Goal: Transaction & Acquisition: Purchase product/service

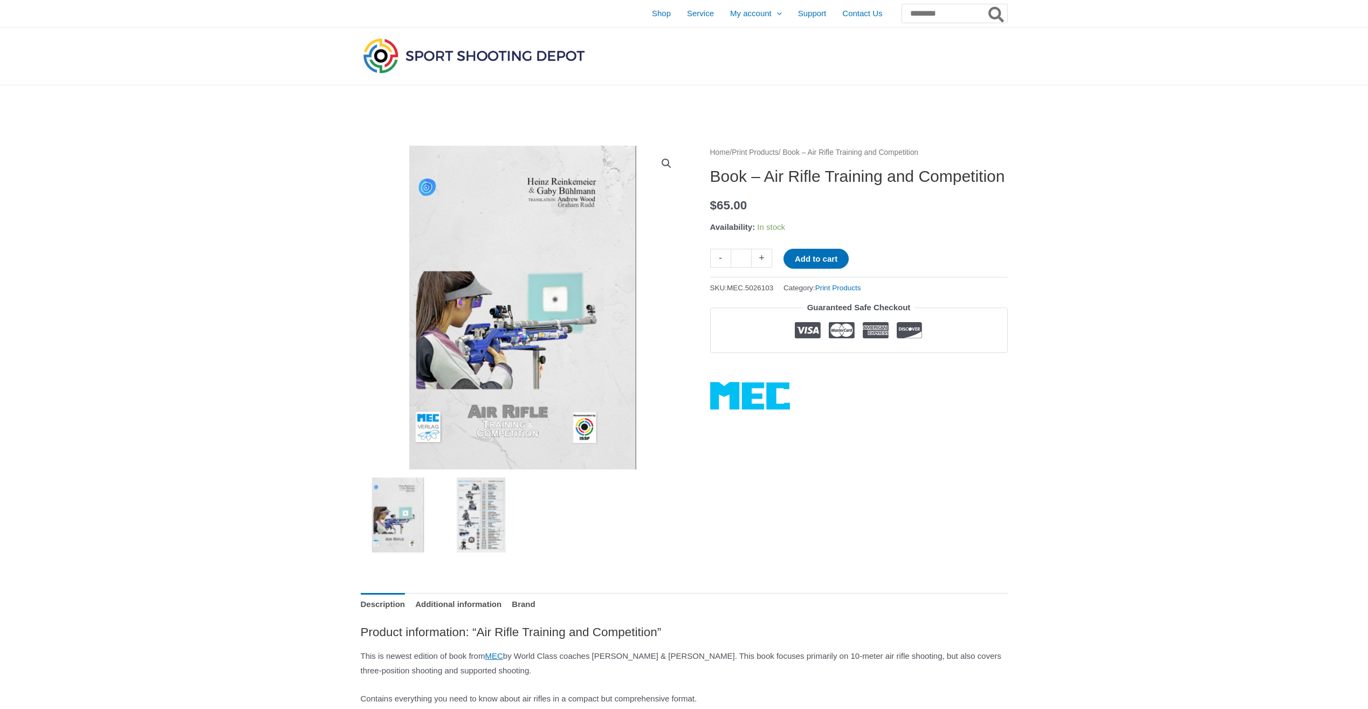
click at [471, 501] on img at bounding box center [480, 514] width 75 height 75
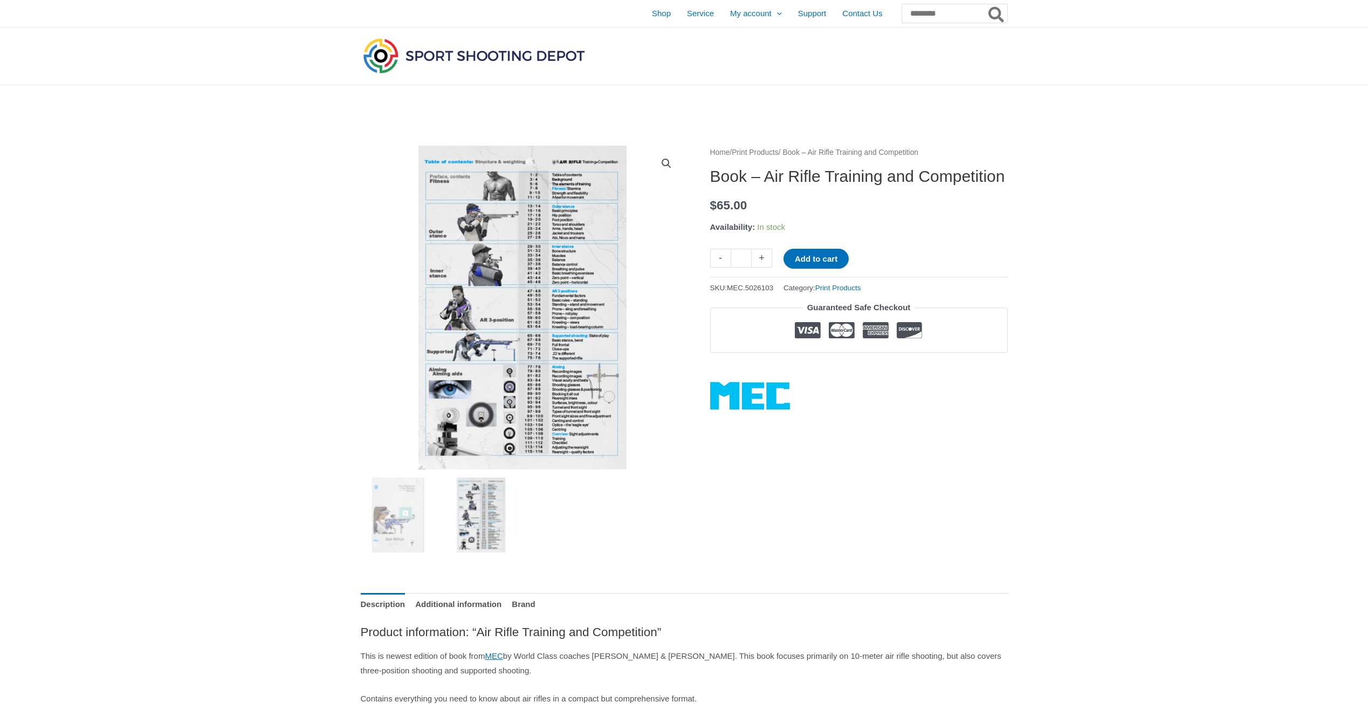
click at [486, 503] on img at bounding box center [480, 514] width 75 height 75
click at [485, 503] on img at bounding box center [480, 514] width 75 height 75
click at [558, 303] on img at bounding box center [523, 308] width 324 height 324
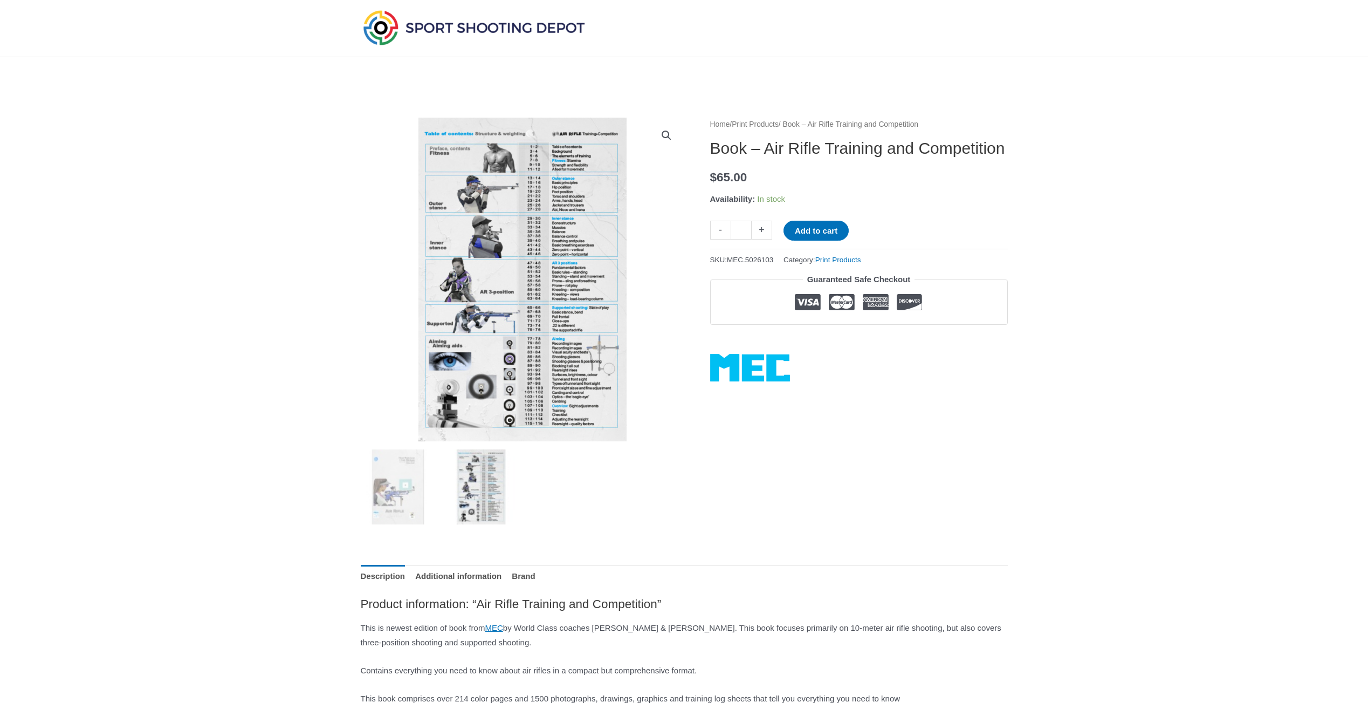
scroll to position [54, 0]
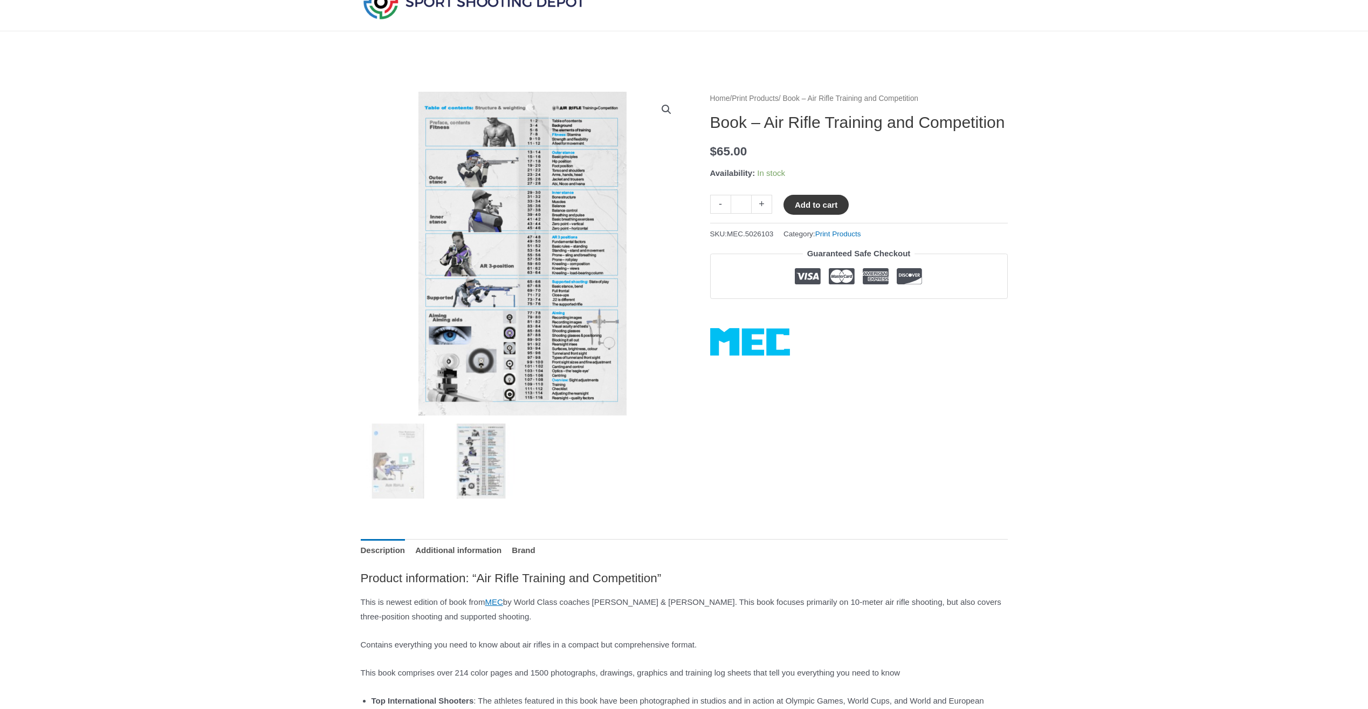
click at [807, 215] on button "Add to cart" at bounding box center [816, 205] width 65 height 20
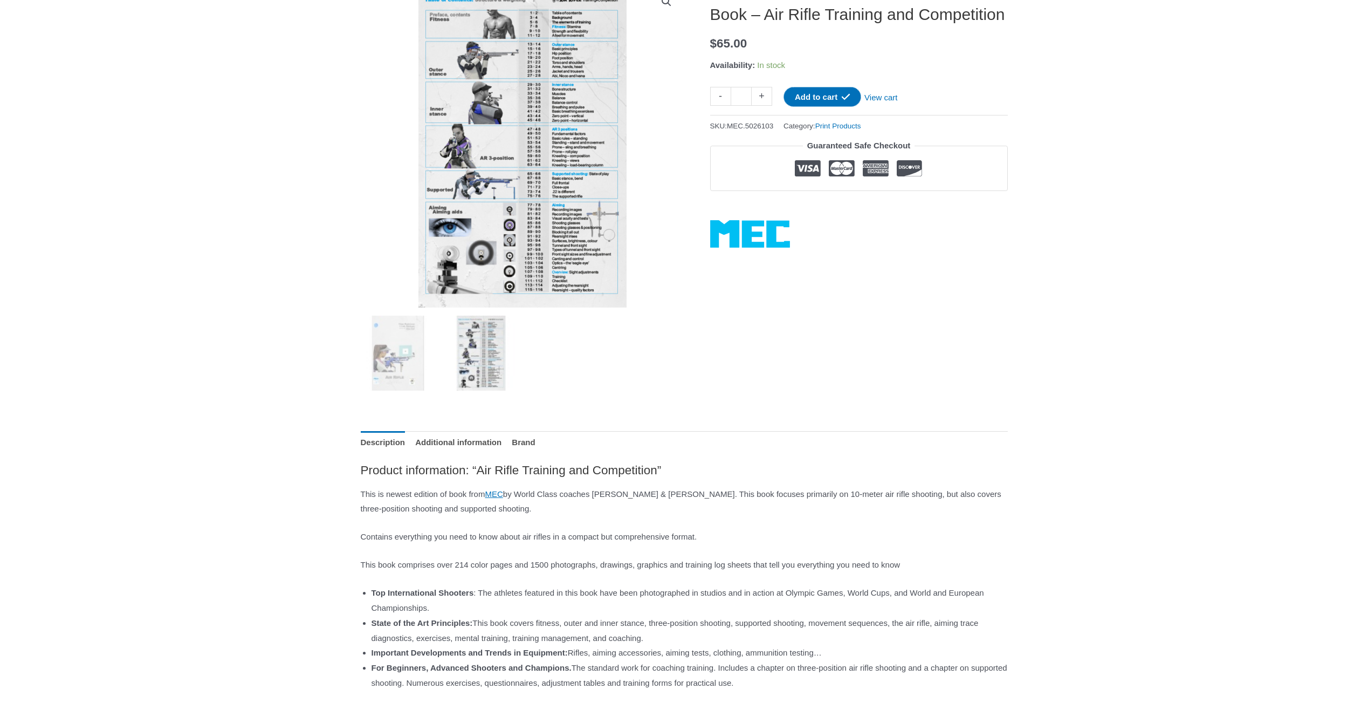
scroll to position [216, 0]
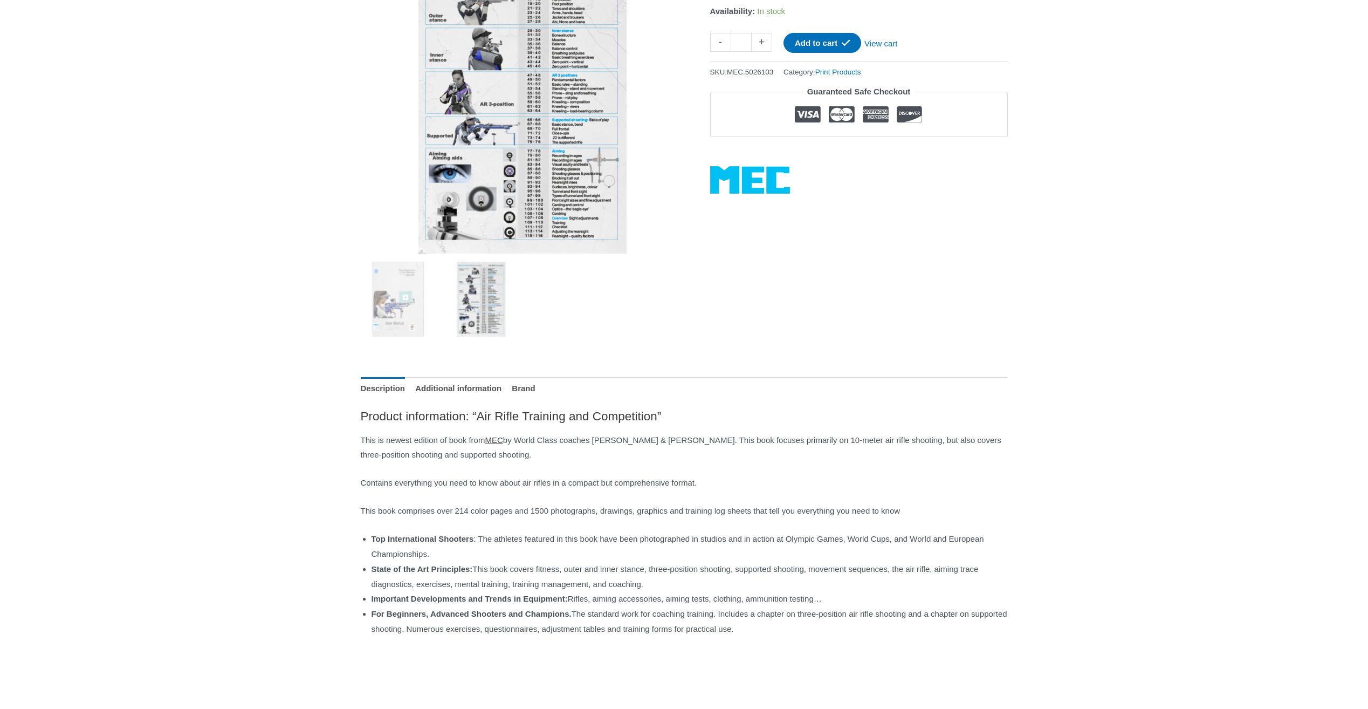
click at [503, 441] on link "MEC" at bounding box center [494, 439] width 18 height 9
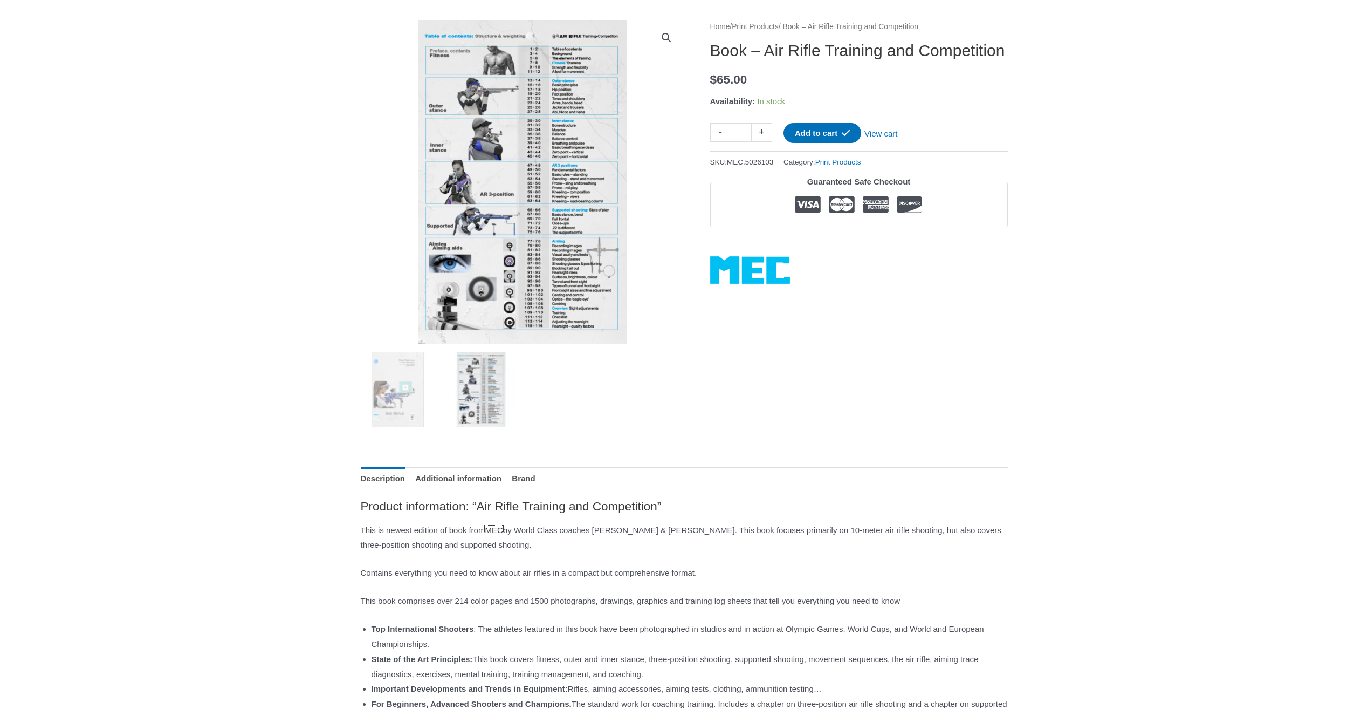
scroll to position [0, 0]
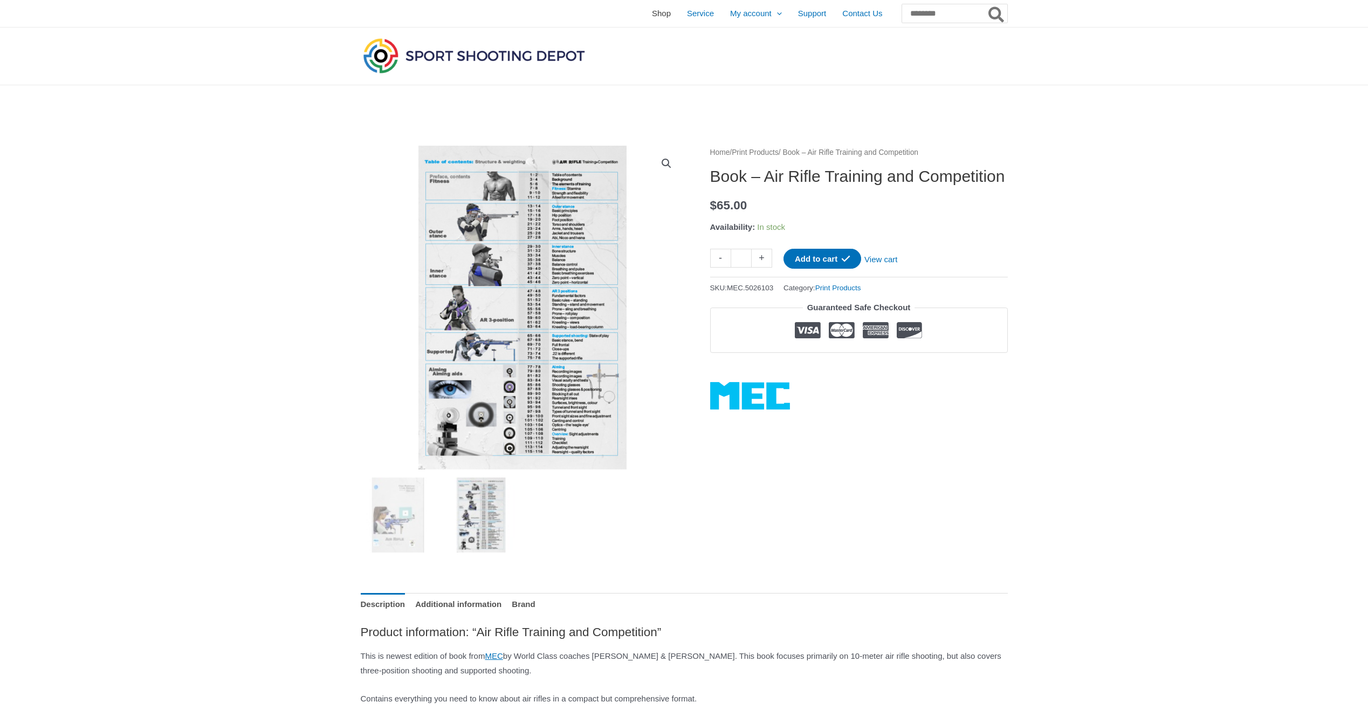
click at [652, 13] on span "Shop" at bounding box center [661, 13] width 19 height 27
click at [652, 15] on span "Shop" at bounding box center [661, 13] width 19 height 27
click at [652, 16] on span "Shop" at bounding box center [661, 13] width 19 height 27
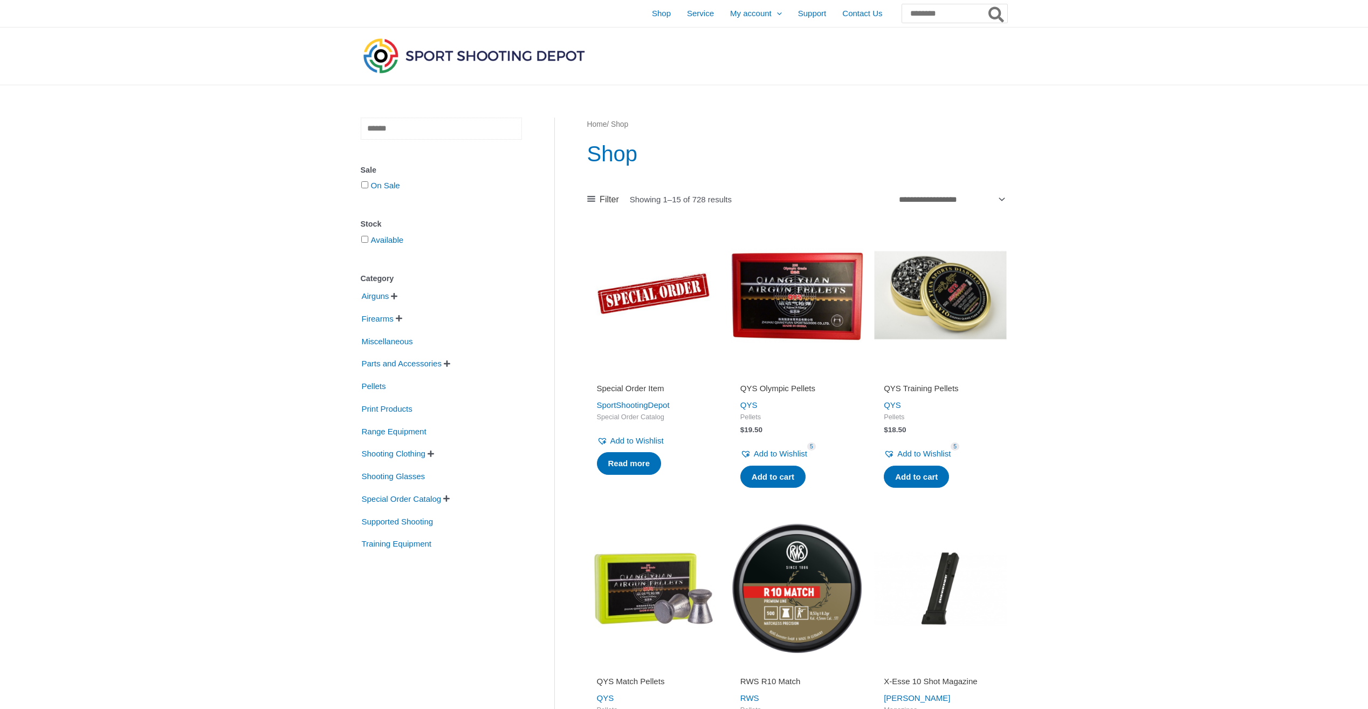
click at [436, 135] on input "text" at bounding box center [441, 129] width 161 height 22
type input "*******"
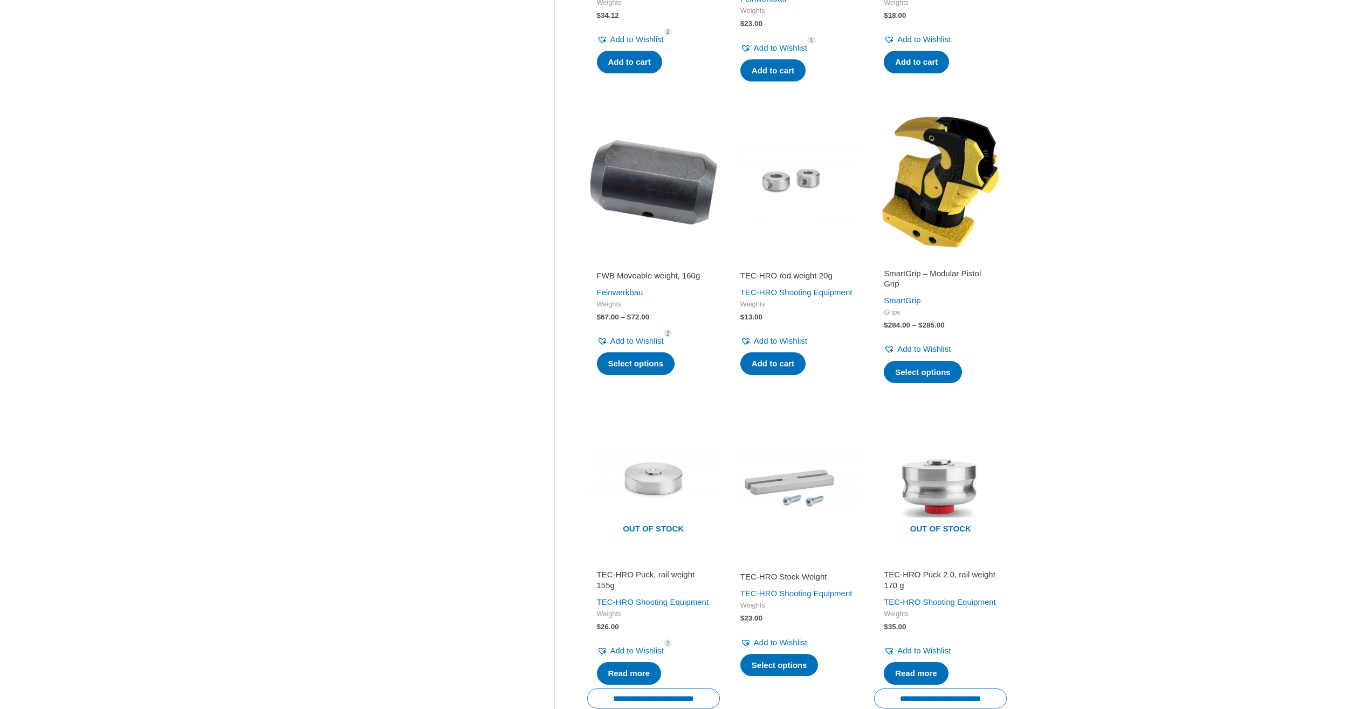
scroll to position [701, 0]
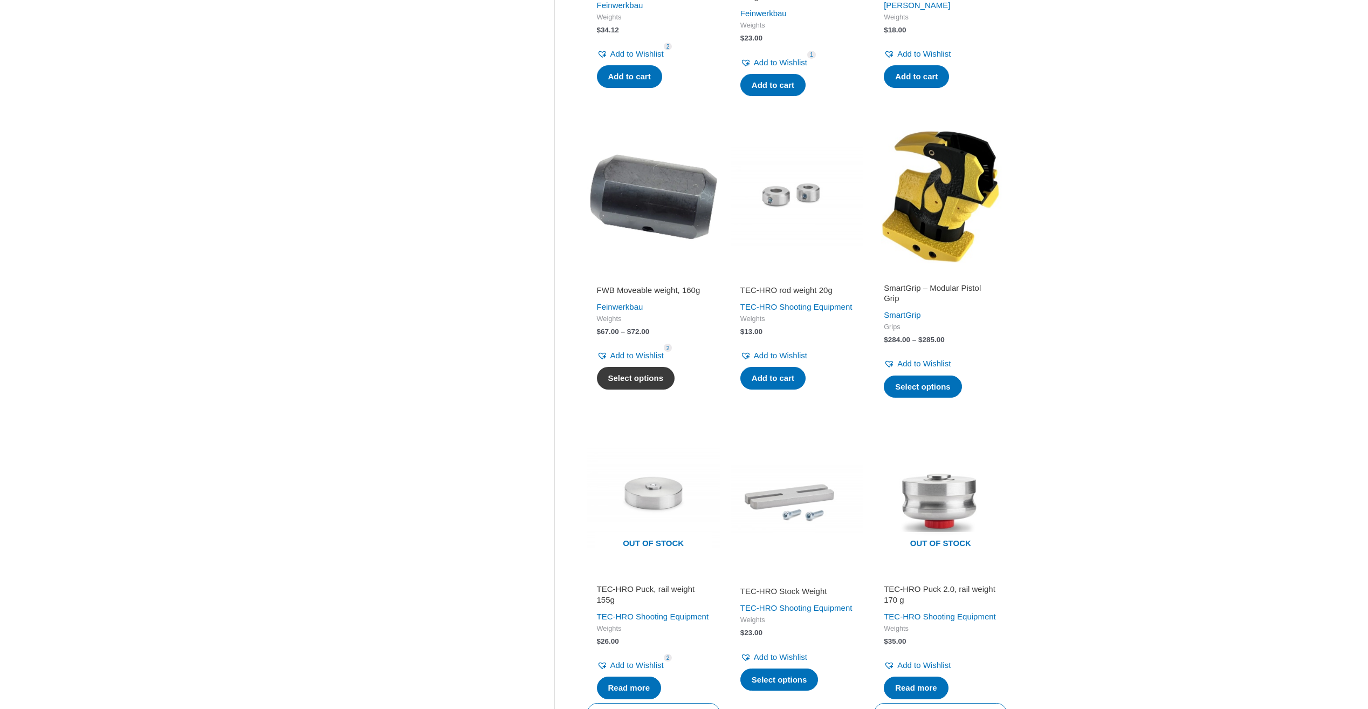
click at [644, 385] on link "Select options" at bounding box center [636, 378] width 78 height 23
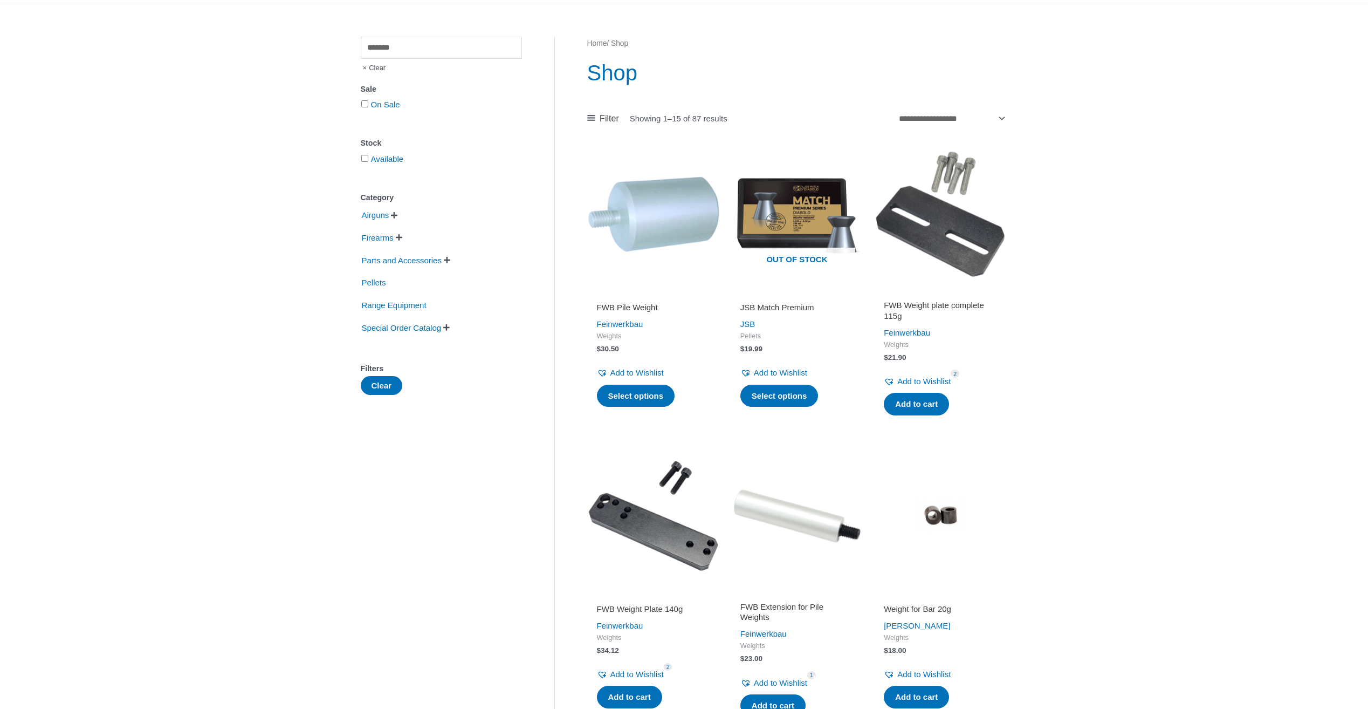
scroll to position [54, 0]
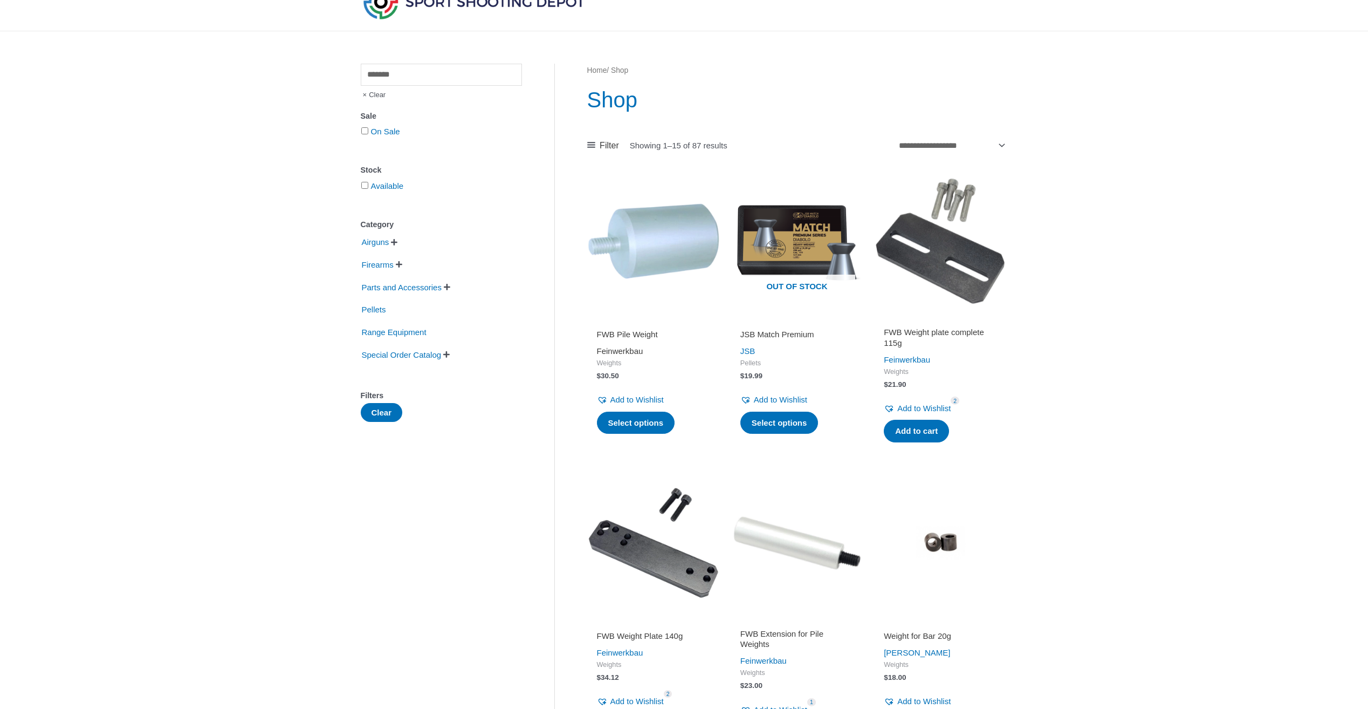
click at [634, 347] on link "Feinwerkbau" at bounding box center [620, 350] width 46 height 9
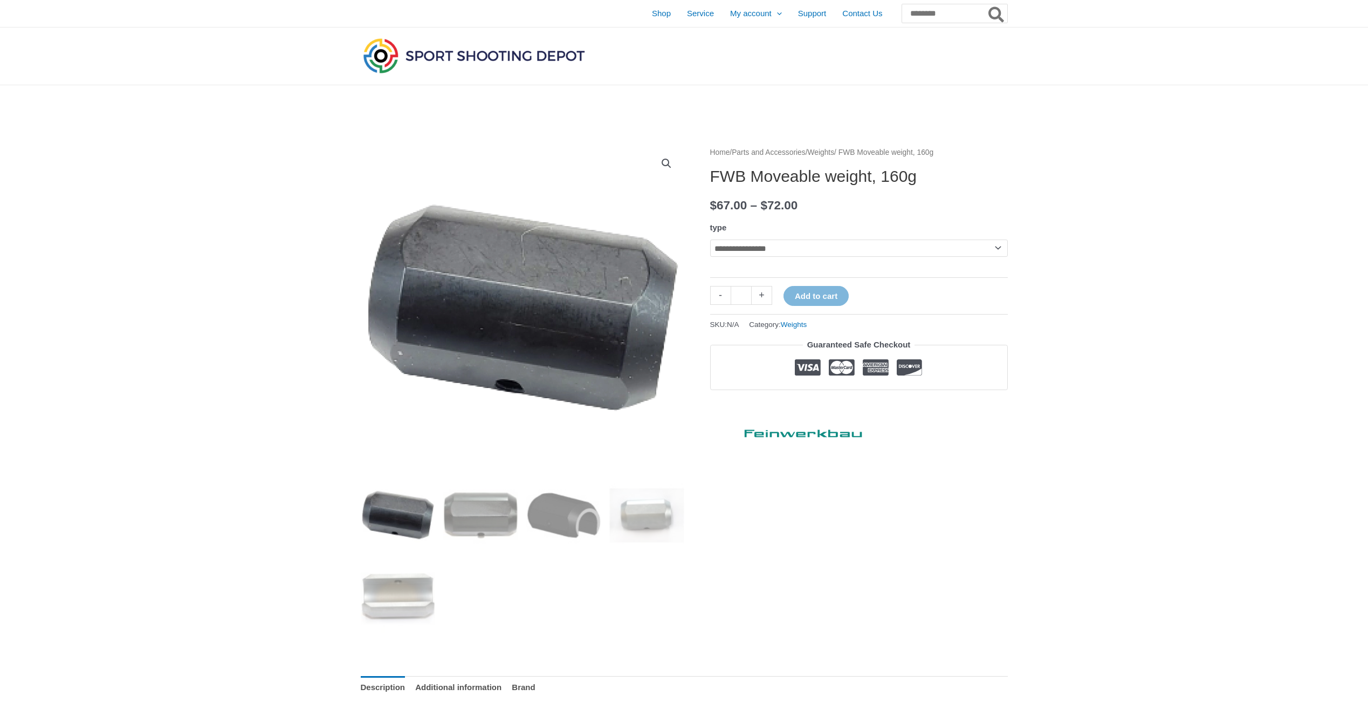
click at [793, 253] on select "**********" at bounding box center [859, 247] width 298 height 17
click at [710, 239] on select "**********" at bounding box center [859, 247] width 298 height 17
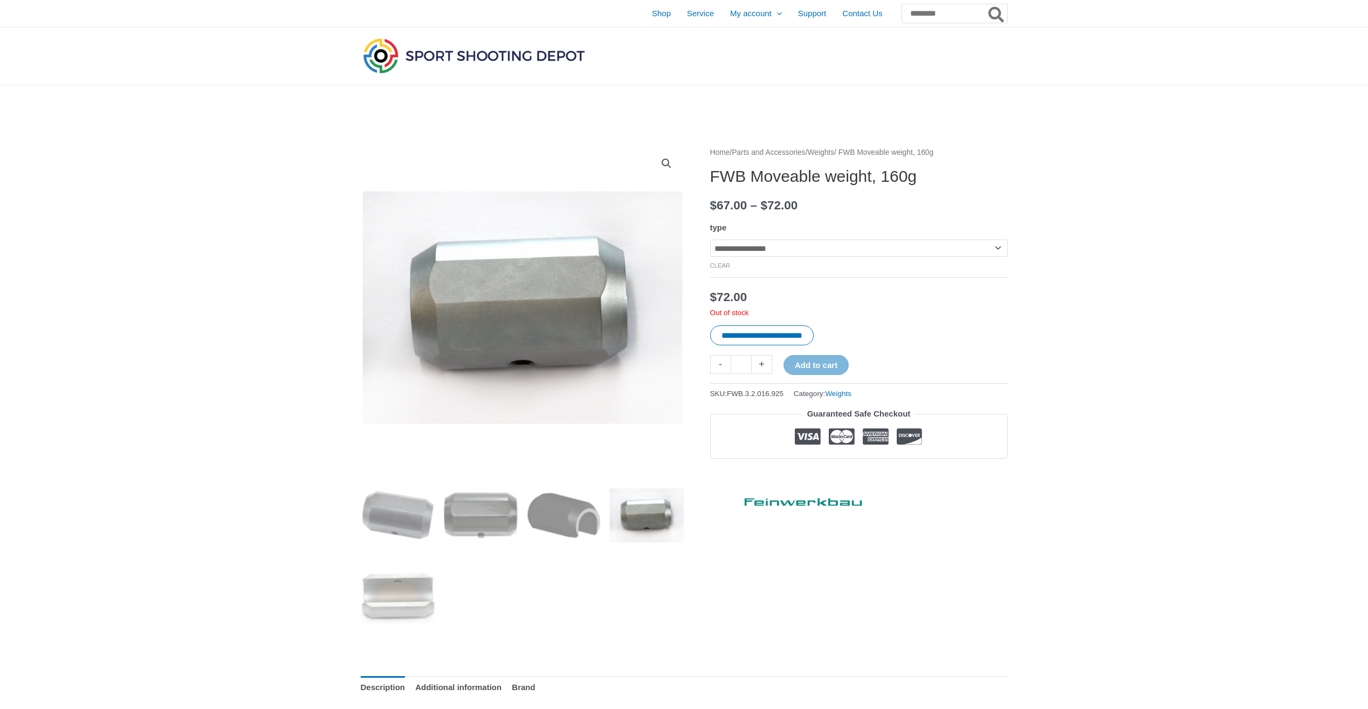
click at [758, 250] on select "**********" at bounding box center [859, 247] width 298 height 17
select select "*********"
click at [710, 239] on select "**********" at bounding box center [859, 247] width 298 height 17
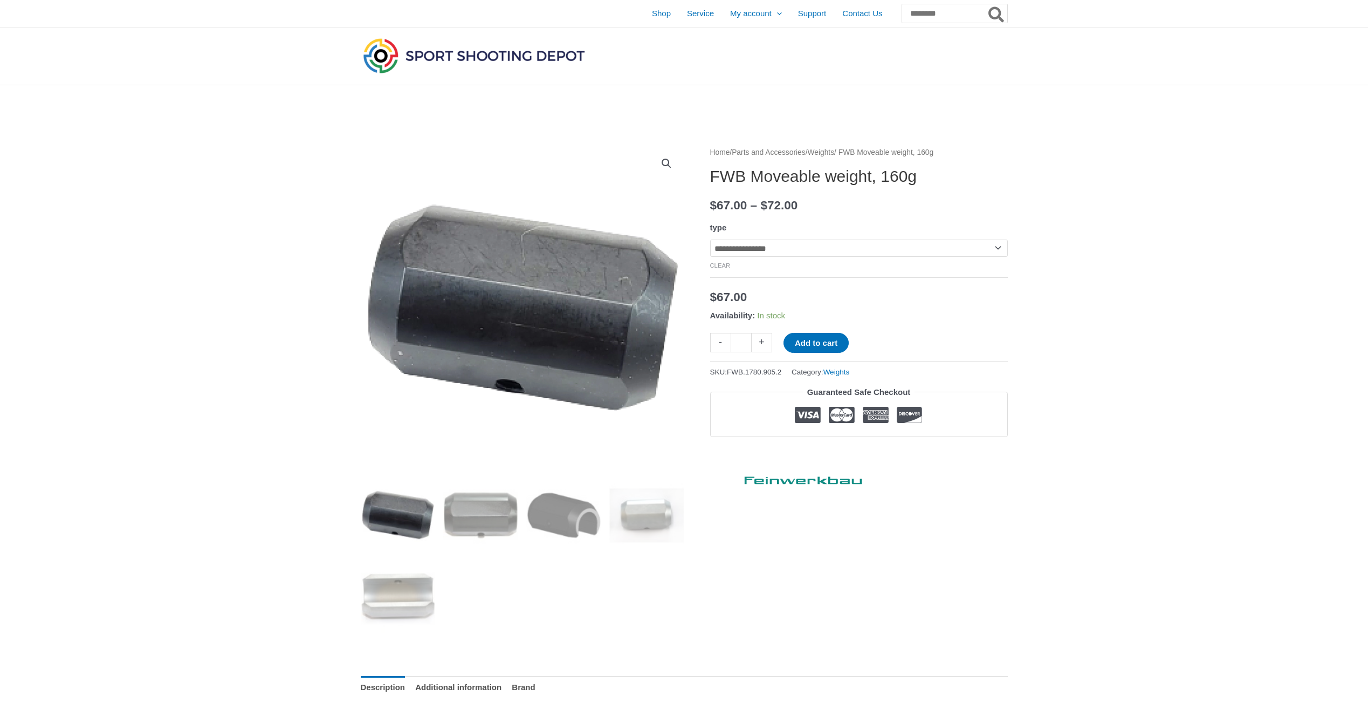
click at [756, 347] on link "+" at bounding box center [762, 342] width 20 height 19
type input "*"
click at [791, 345] on button "Add to cart" at bounding box center [816, 343] width 65 height 20
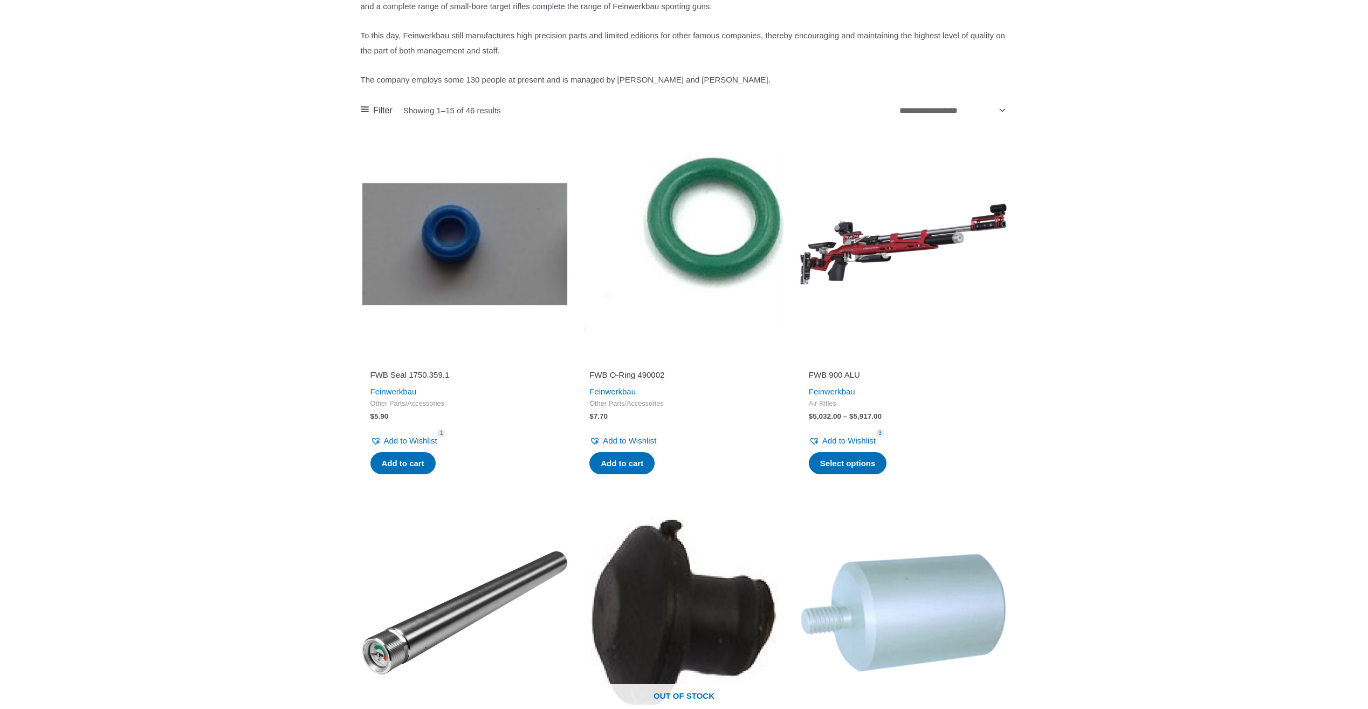
scroll to position [431, 0]
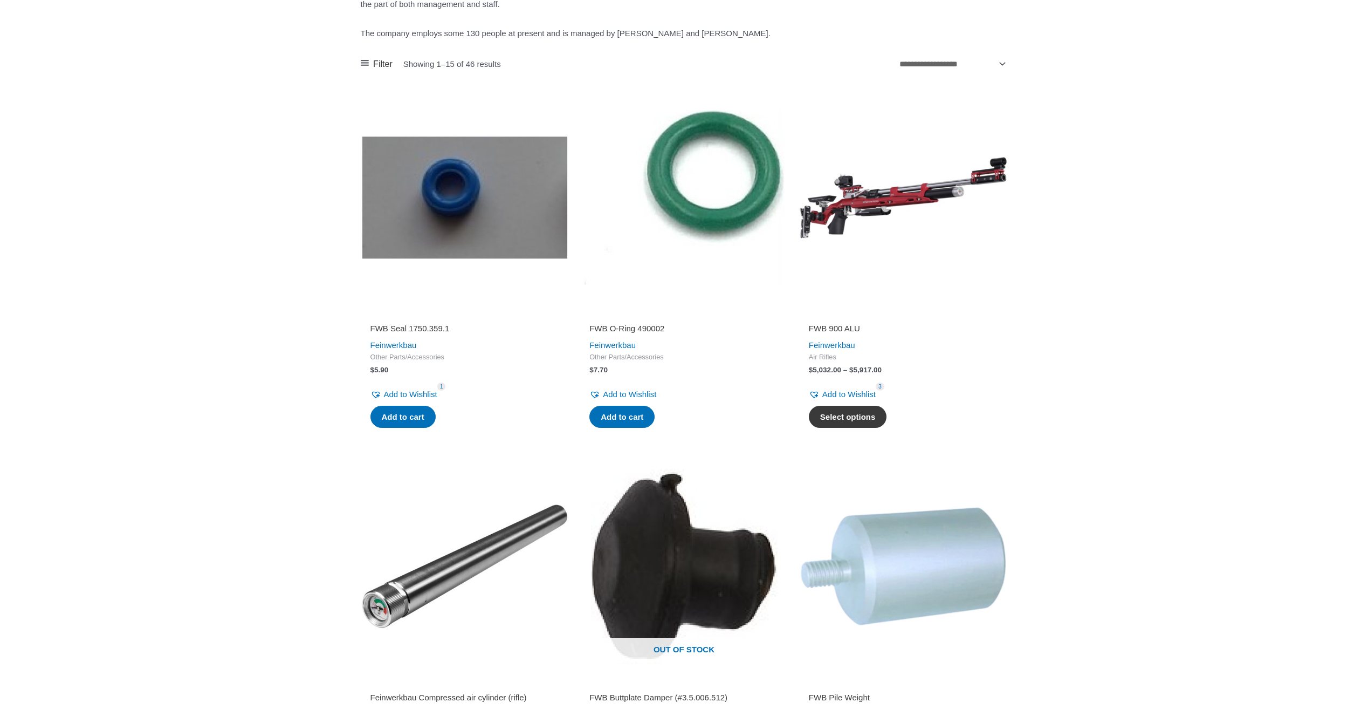
click at [855, 428] on link "Select options" at bounding box center [848, 417] width 78 height 23
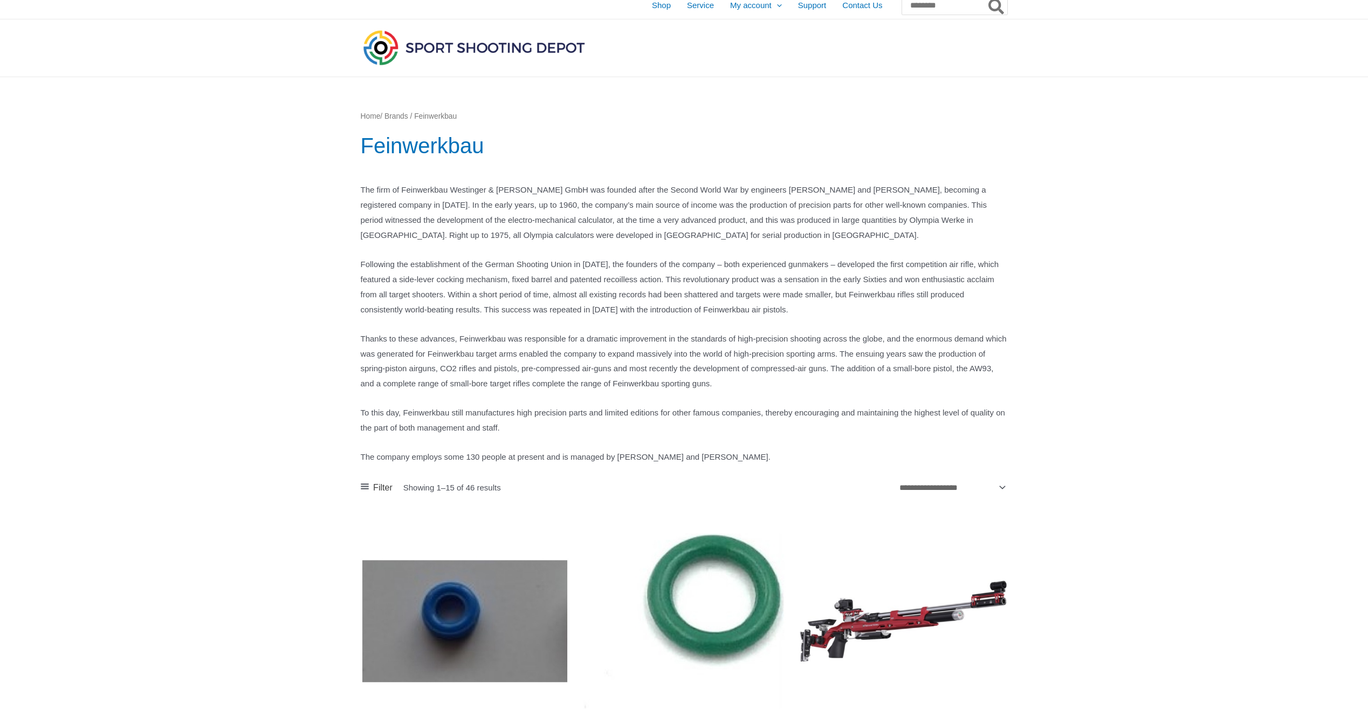
scroll to position [0, 0]
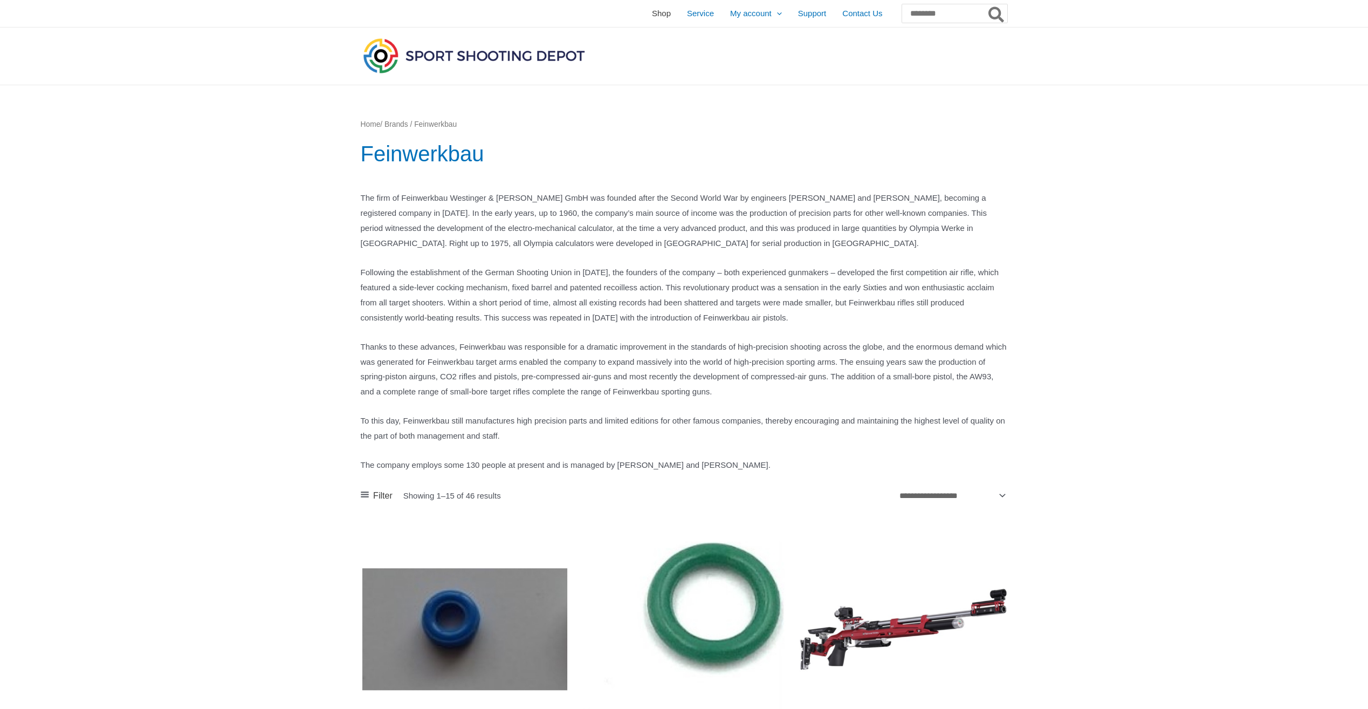
click at [652, 13] on span "Shop" at bounding box center [661, 13] width 19 height 27
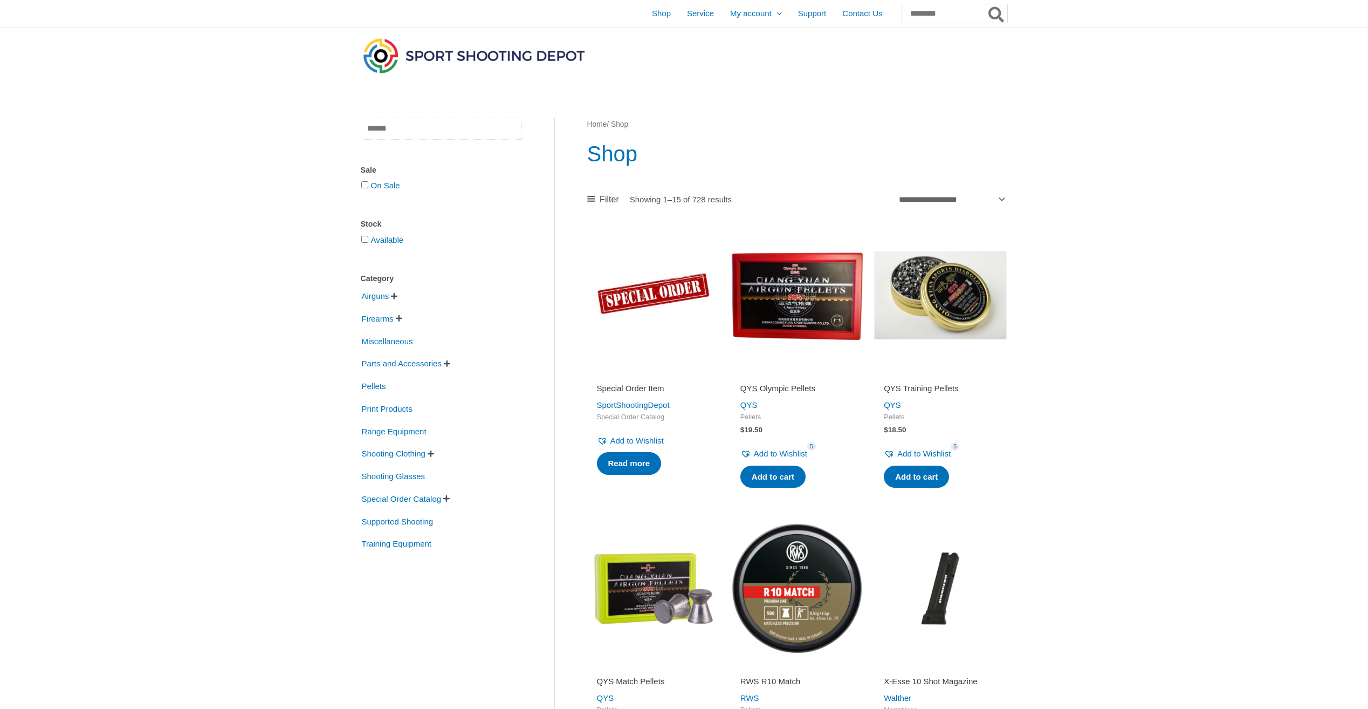
click at [483, 133] on input "text" at bounding box center [441, 129] width 161 height 22
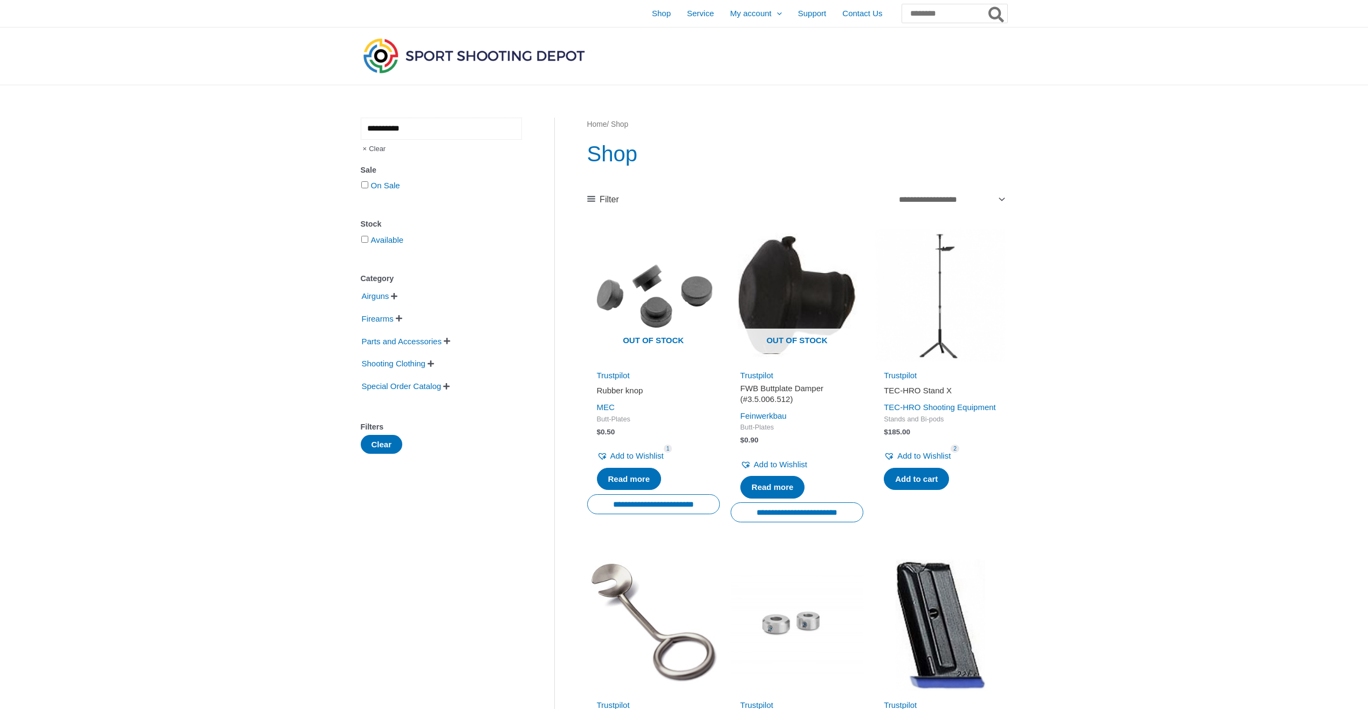
type input "**********"
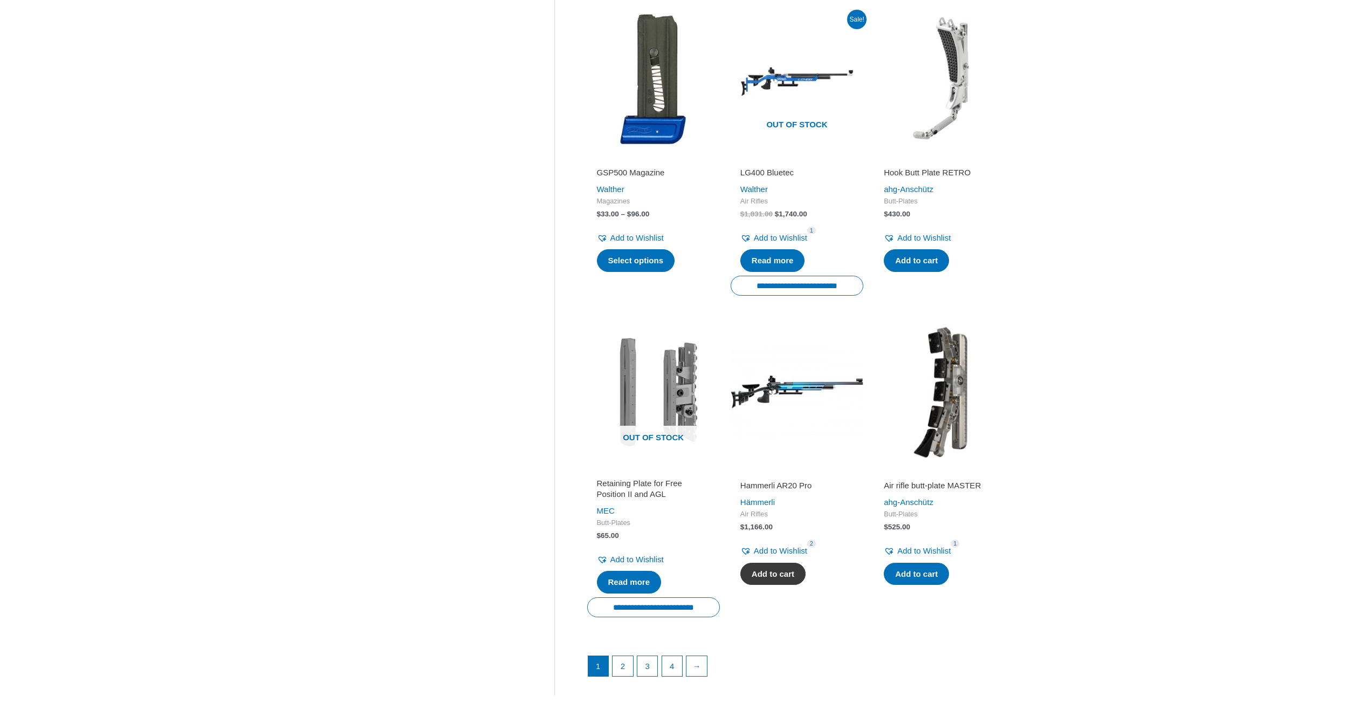
scroll to position [1412, 0]
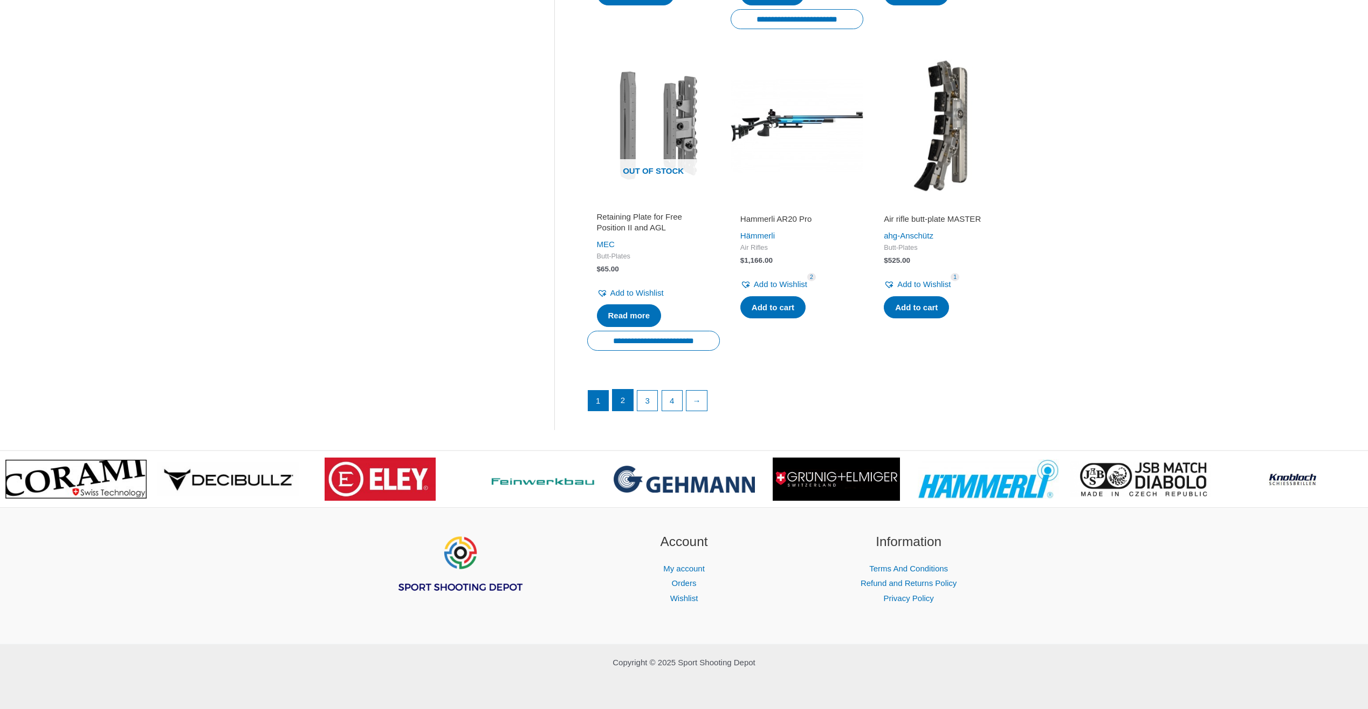
click at [620, 395] on link "2" at bounding box center [623, 400] width 20 height 22
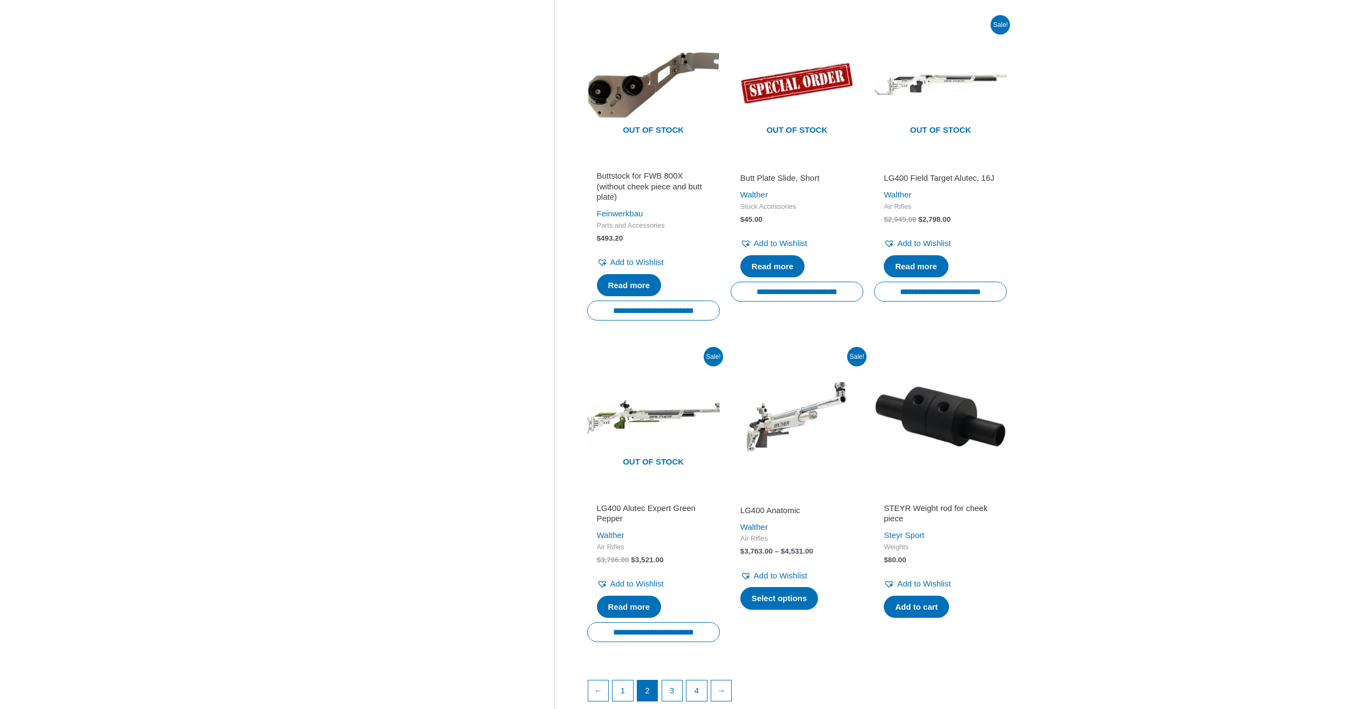
scroll to position [1294, 0]
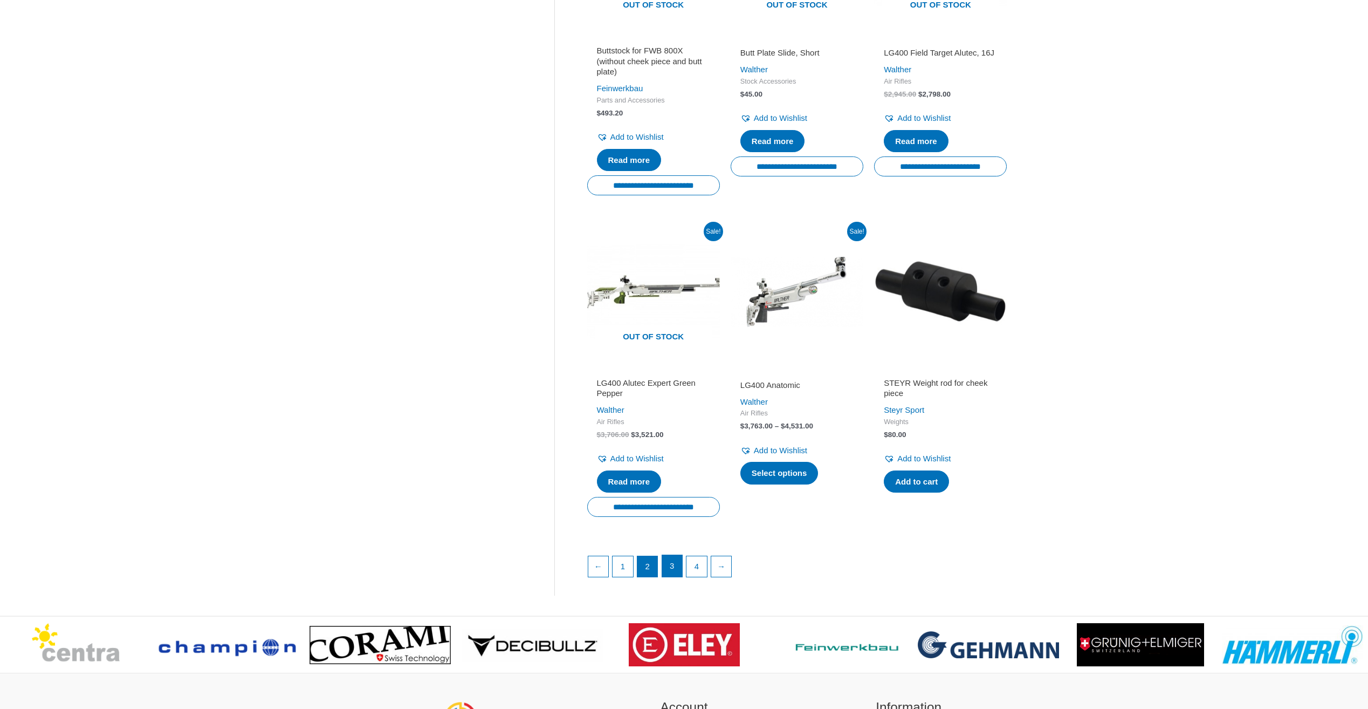
click at [669, 555] on link "3" at bounding box center [672, 566] width 20 height 22
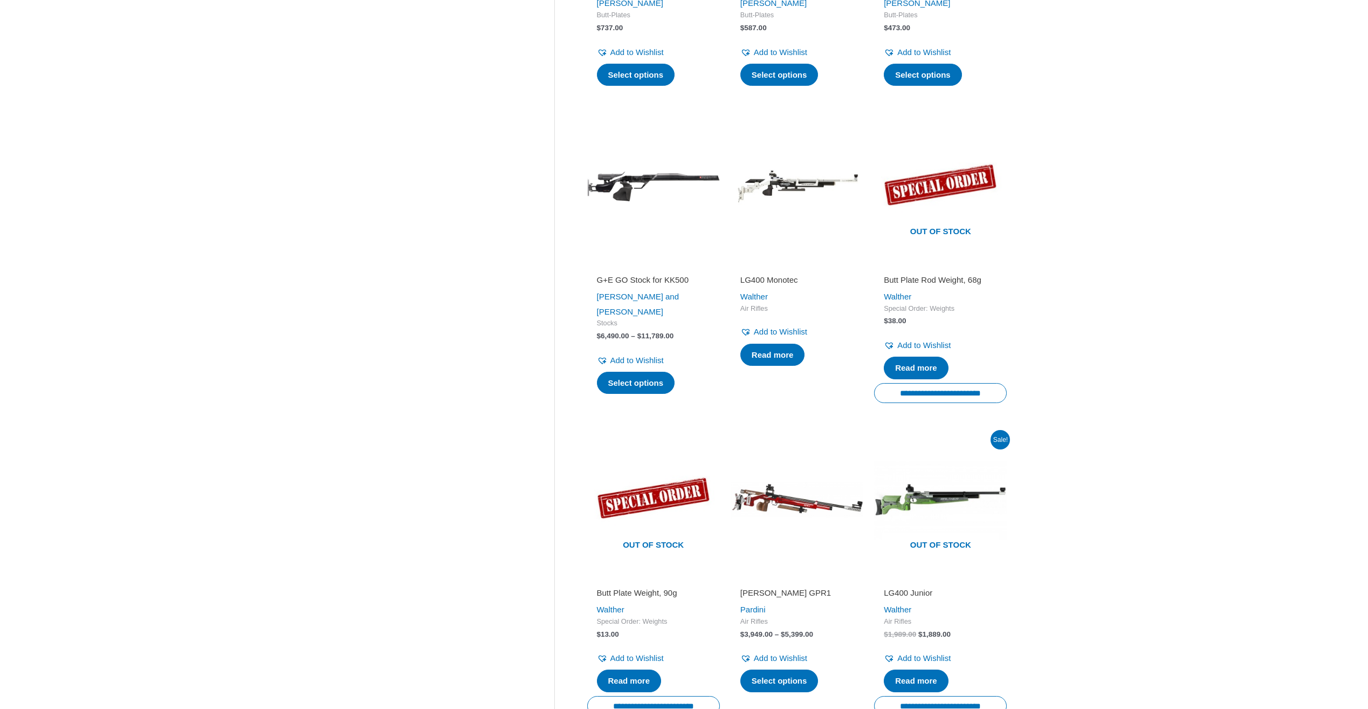
scroll to position [1240, 0]
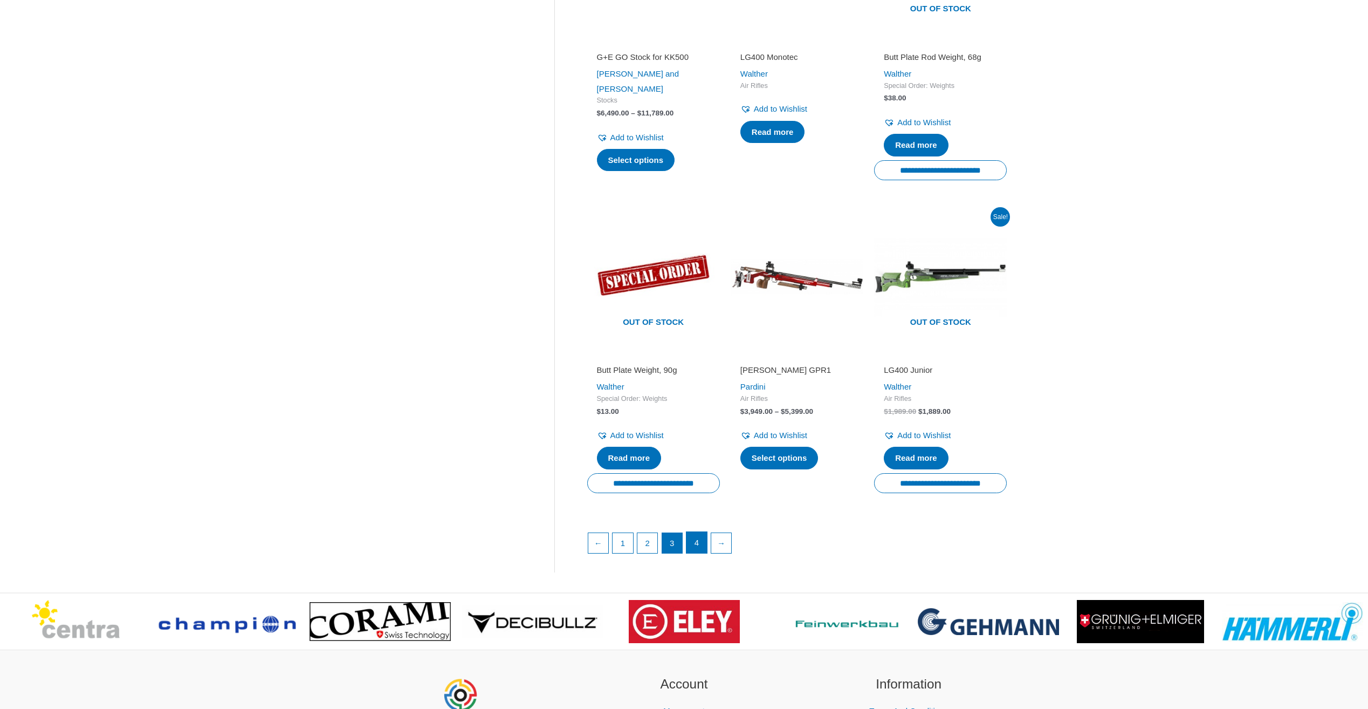
click at [701, 547] on link "4" at bounding box center [696, 543] width 20 height 22
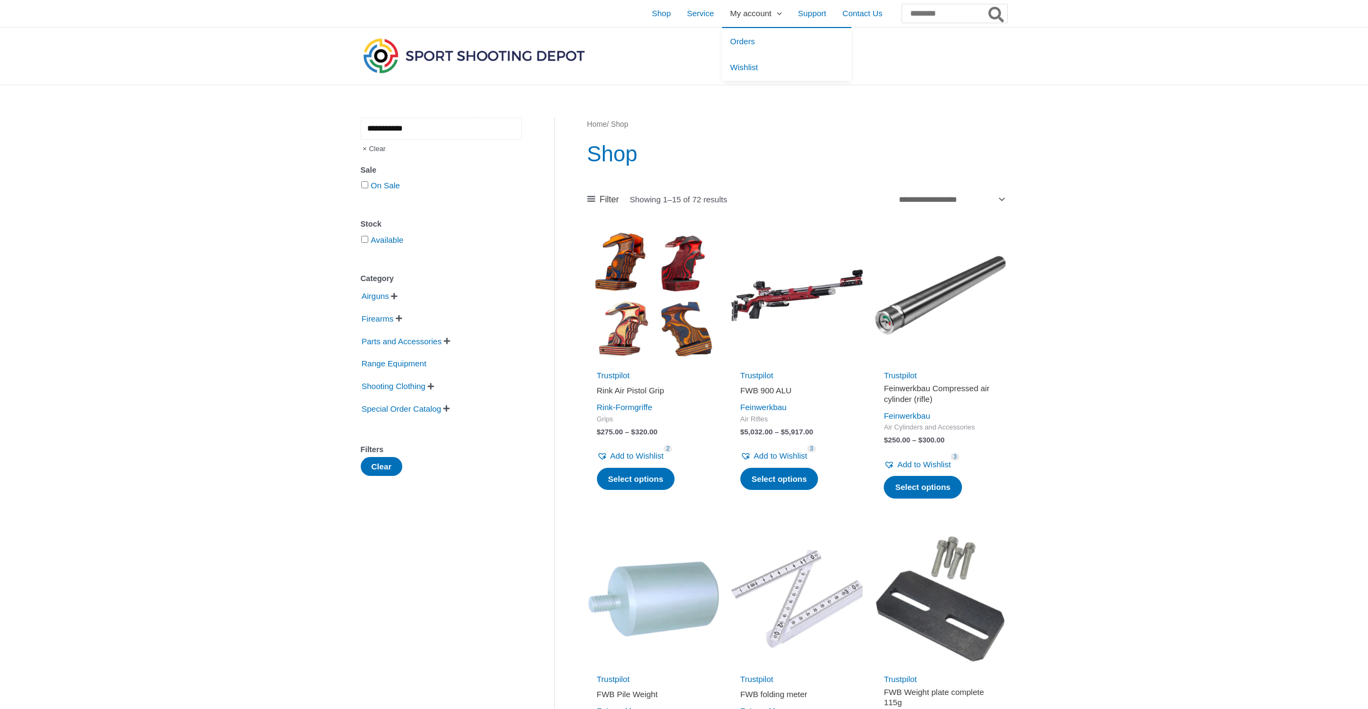
type input "**********"
click at [730, 11] on span "My account" at bounding box center [751, 13] width 42 height 27
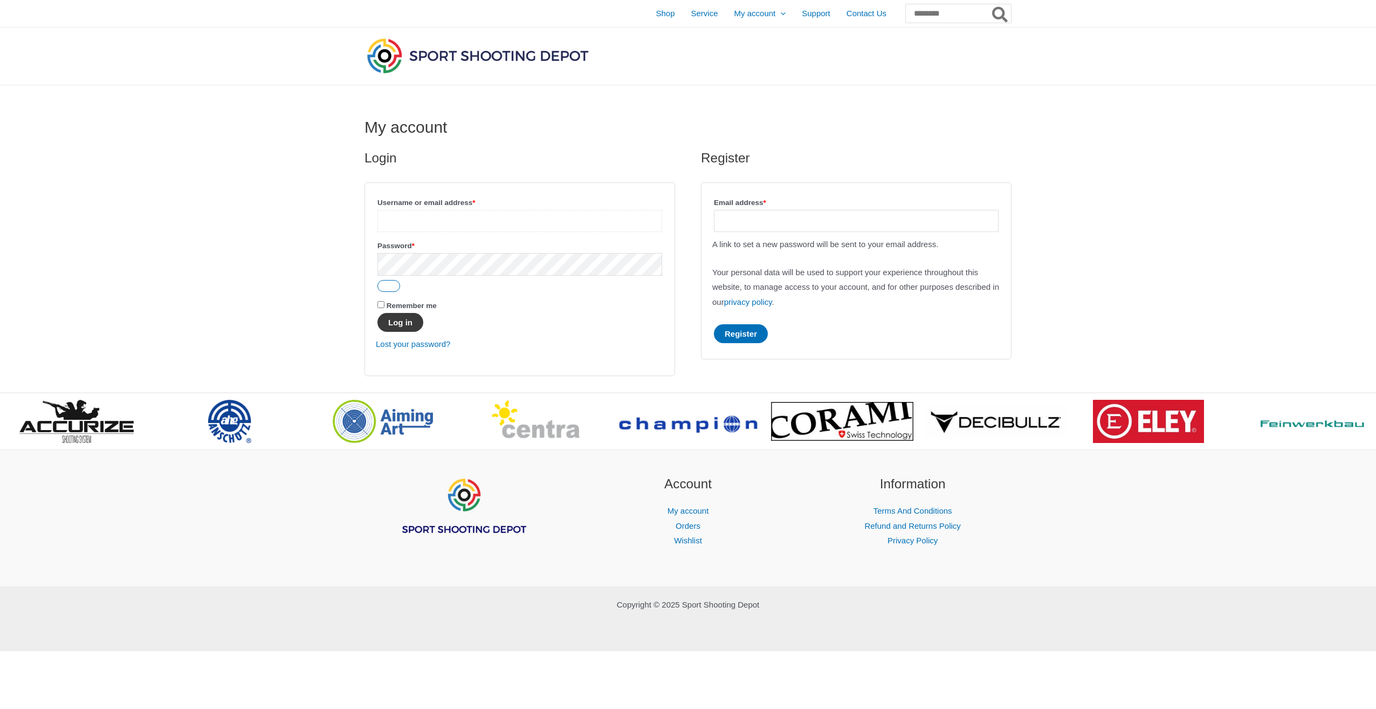
type input "**********"
click at [391, 321] on button "Log in" at bounding box center [400, 322] width 46 height 19
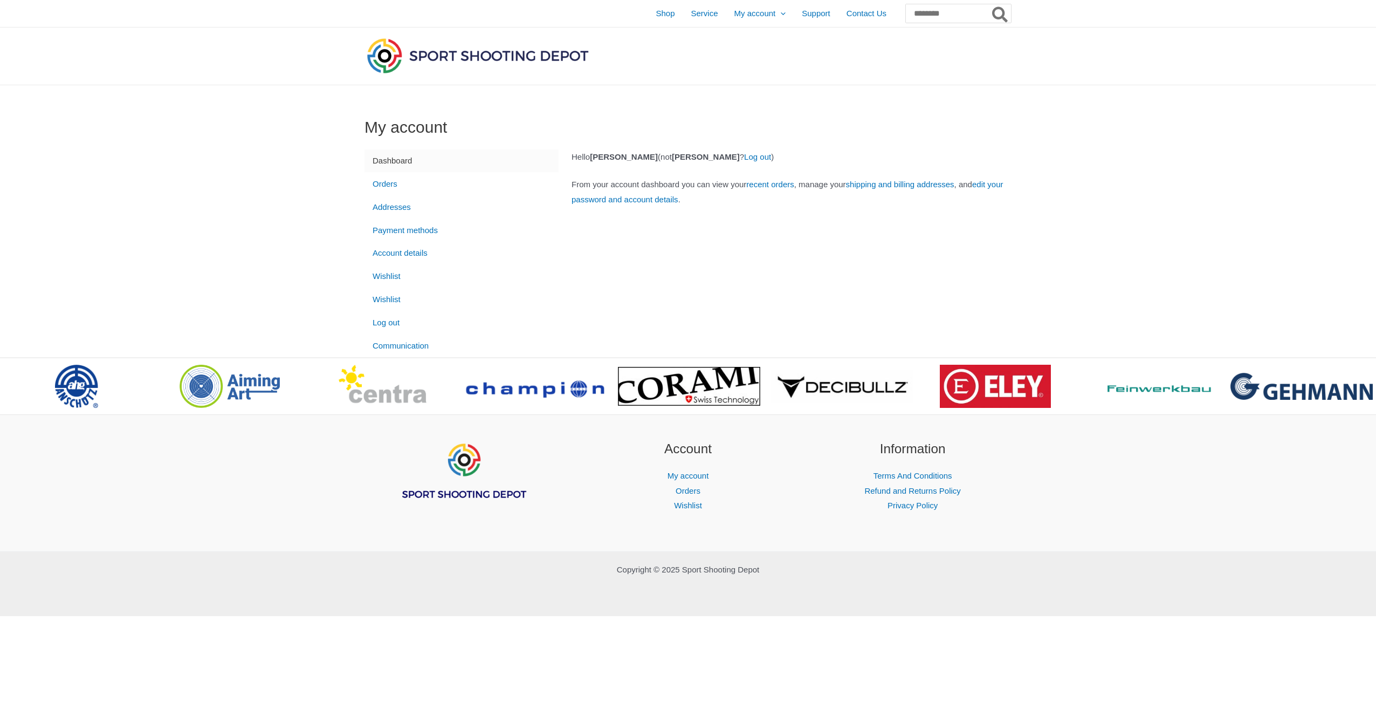
click at [398, 161] on link "Dashboard" at bounding box center [462, 160] width 194 height 23
click at [389, 188] on link "Orders" at bounding box center [462, 183] width 194 height 23
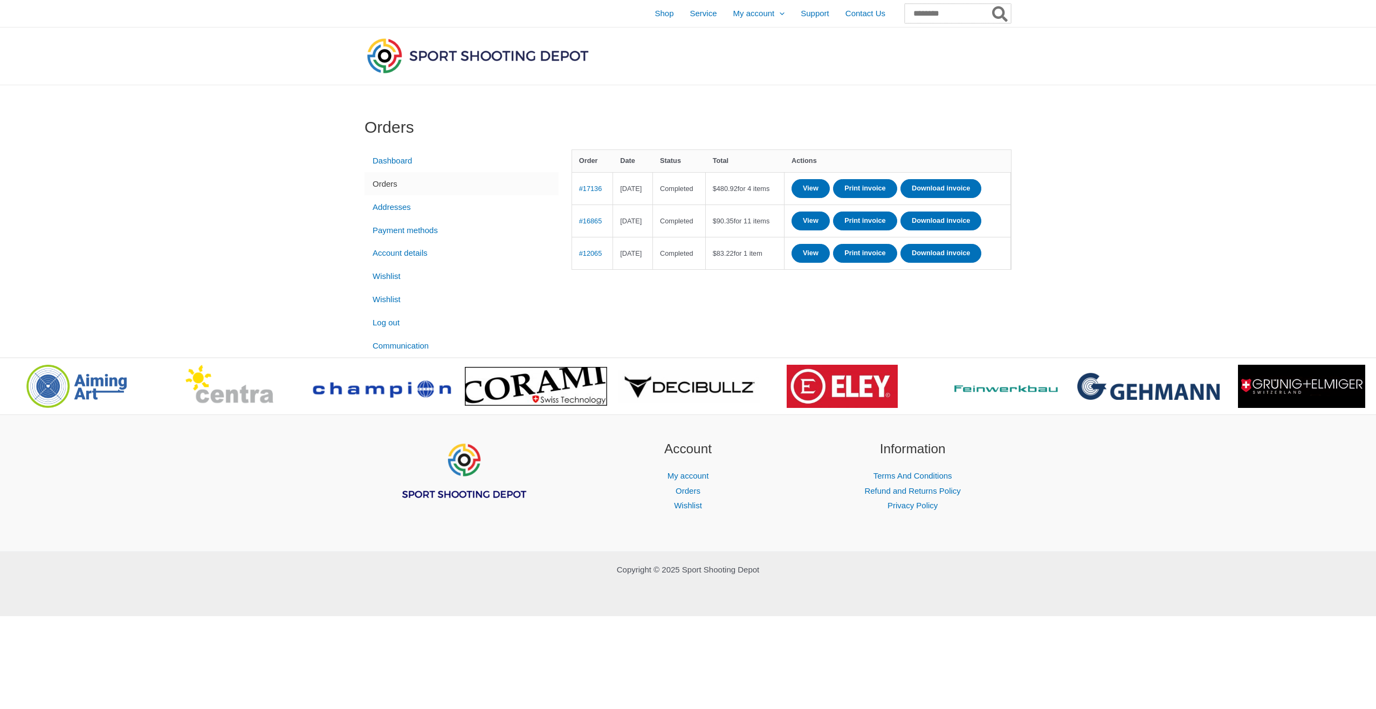
click at [909, 11] on input "Search for:" at bounding box center [958, 13] width 106 height 19
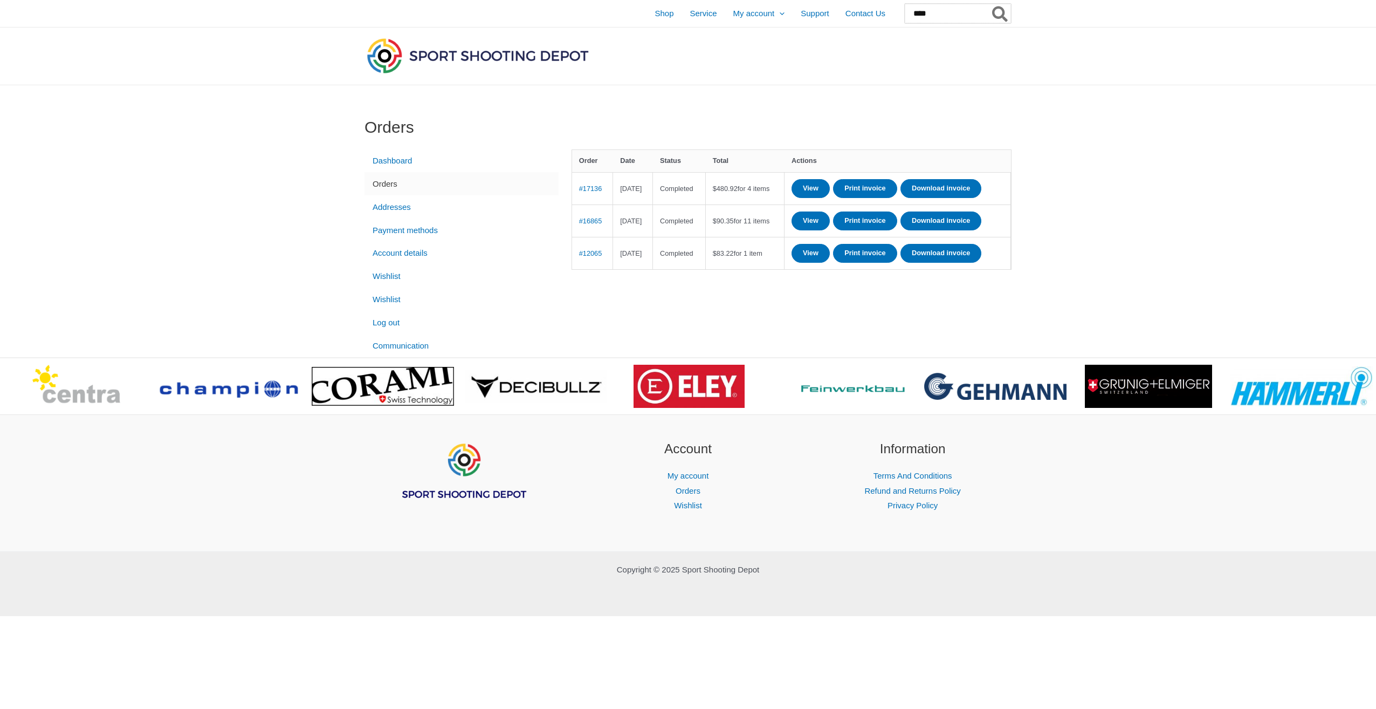
type input "****"
click at [990, 4] on button "Search" at bounding box center [1000, 13] width 21 height 19
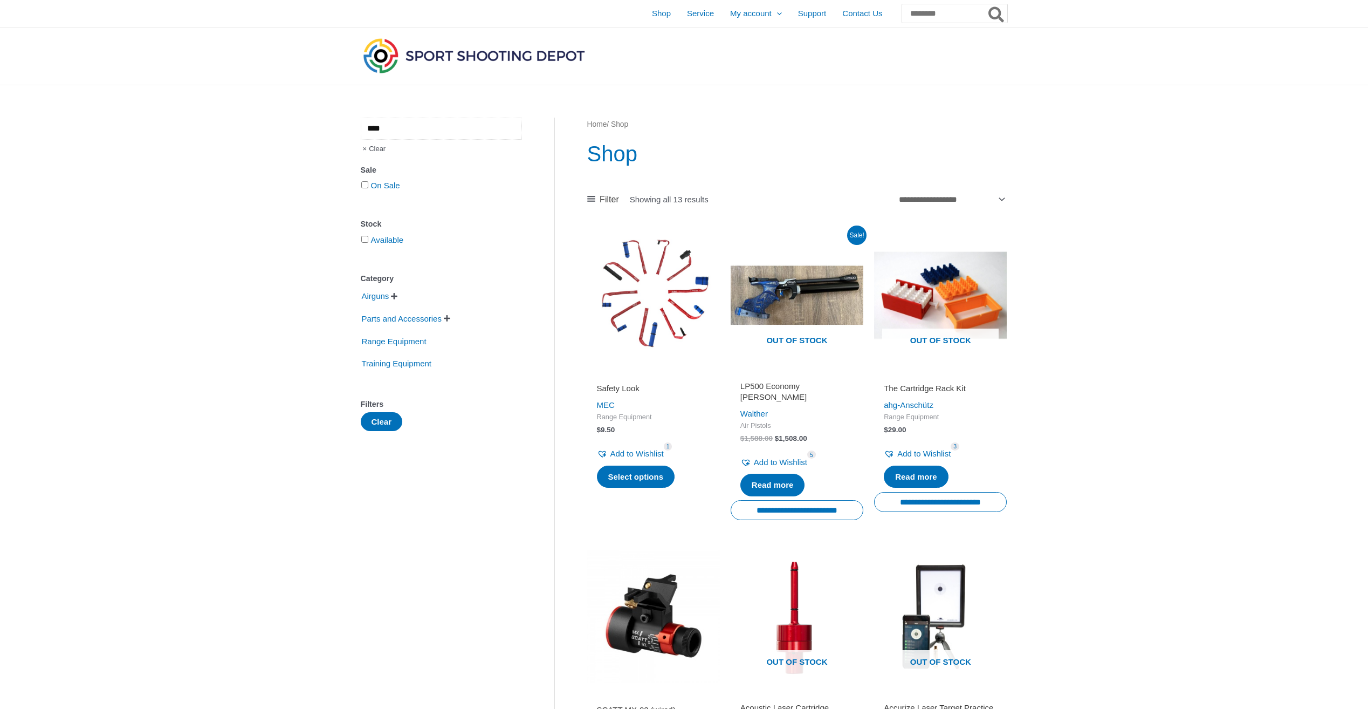
click at [464, 127] on input "****" at bounding box center [441, 129] width 161 height 22
click at [652, 13] on span "Shop" at bounding box center [661, 13] width 19 height 27
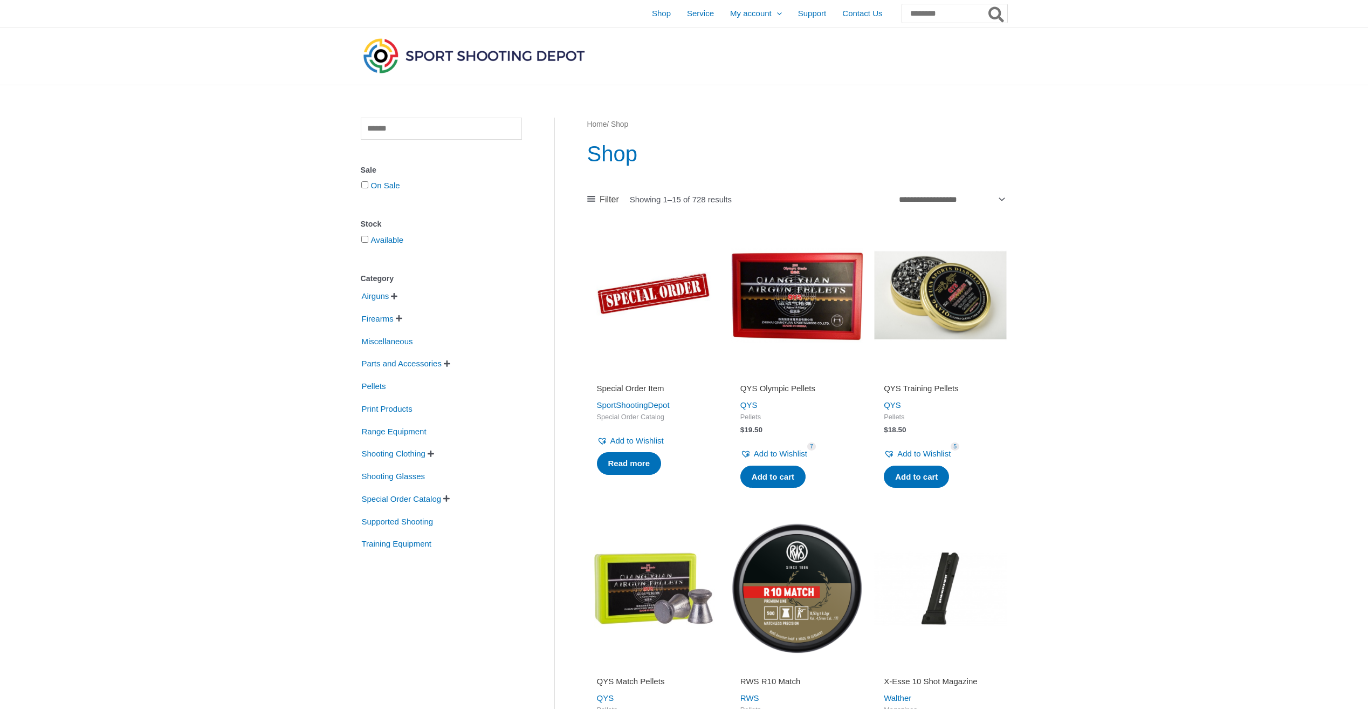
click at [594, 125] on link "Home" at bounding box center [597, 124] width 20 height 8
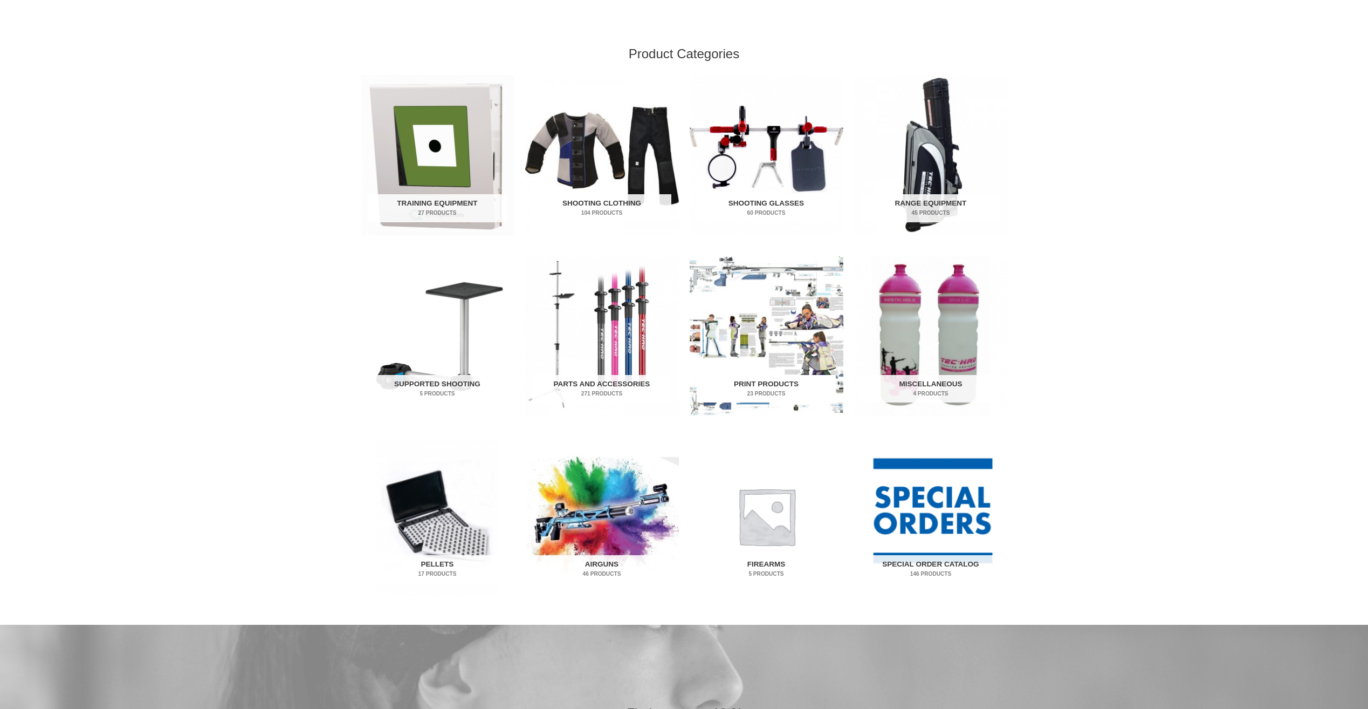
scroll to position [324, 0]
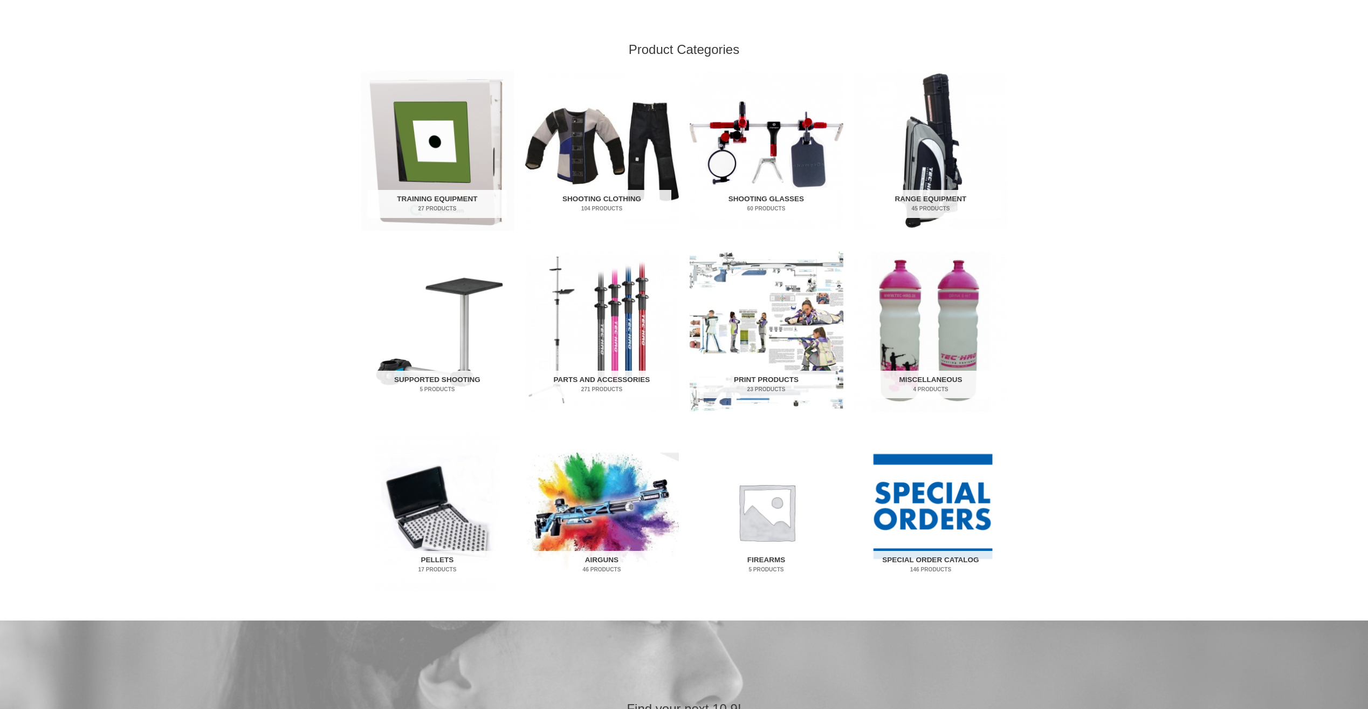
click at [781, 156] on img "Visit product category Shooting Glasses" at bounding box center [767, 151] width 154 height 160
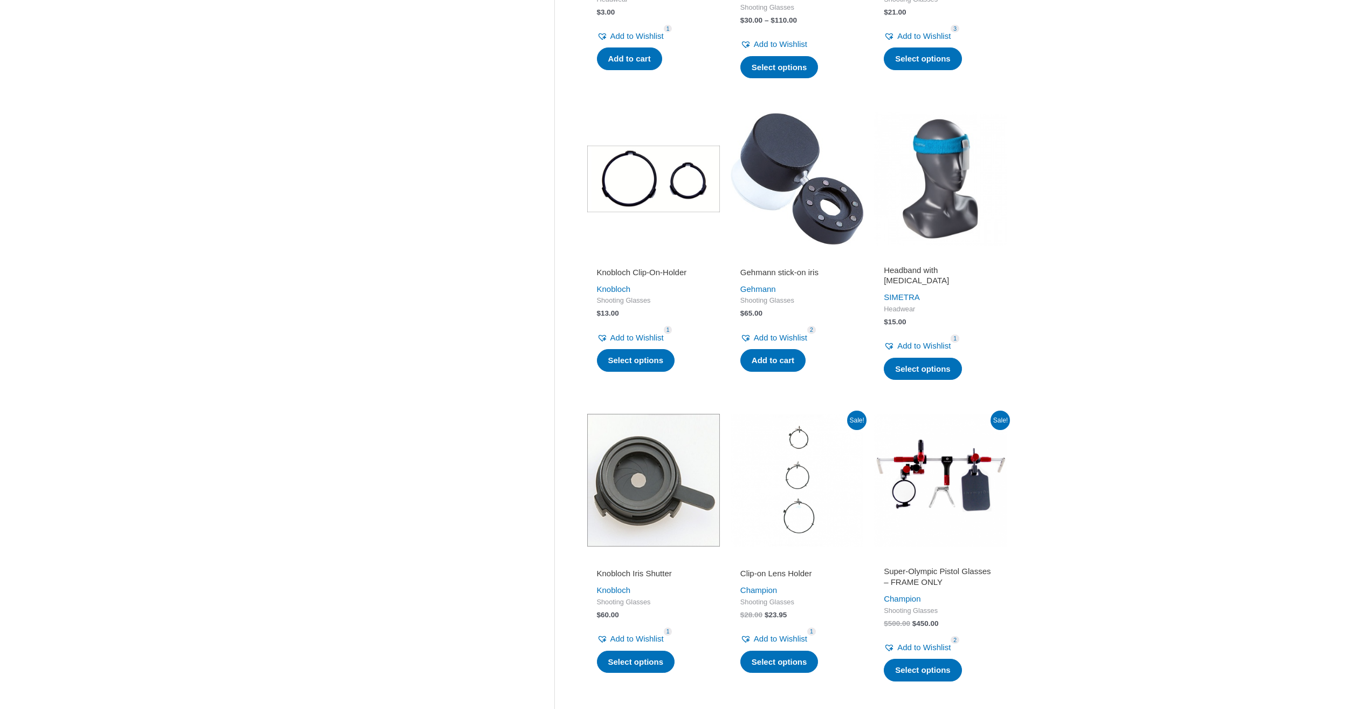
scroll to position [1079, 0]
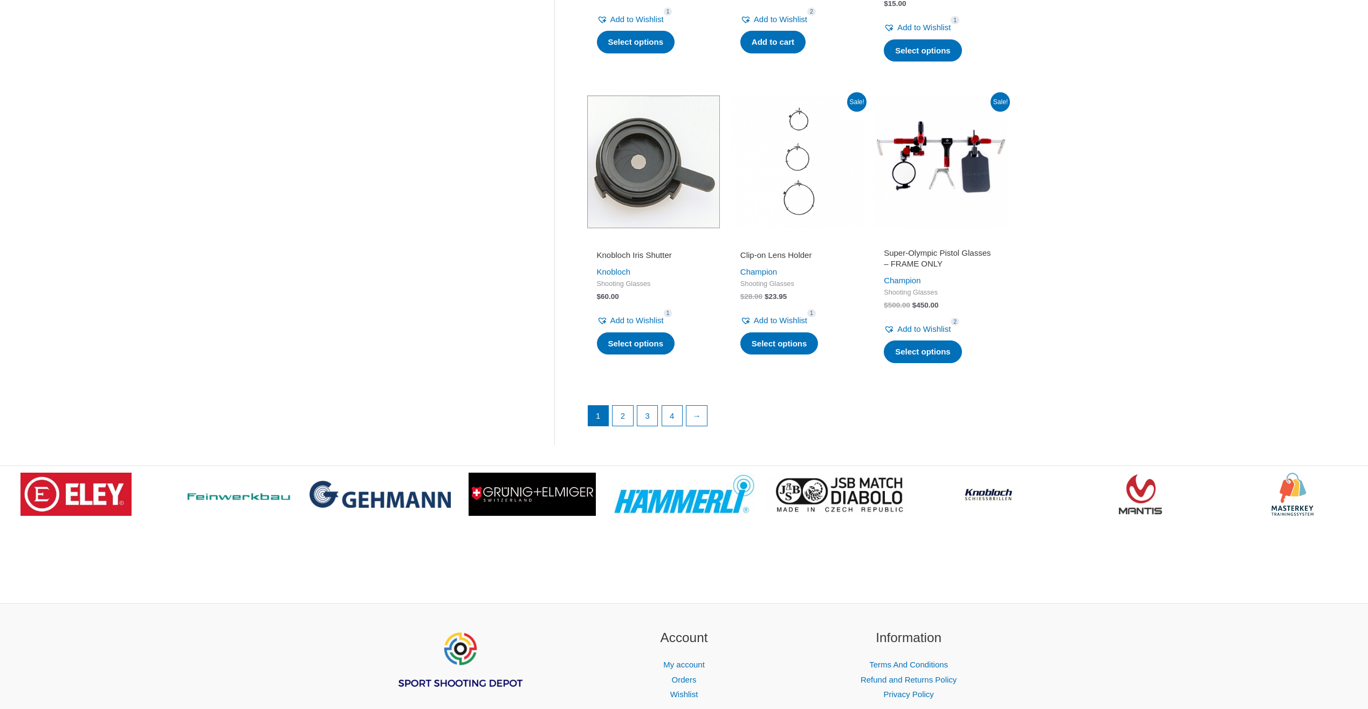
scroll to position [1499, 0]
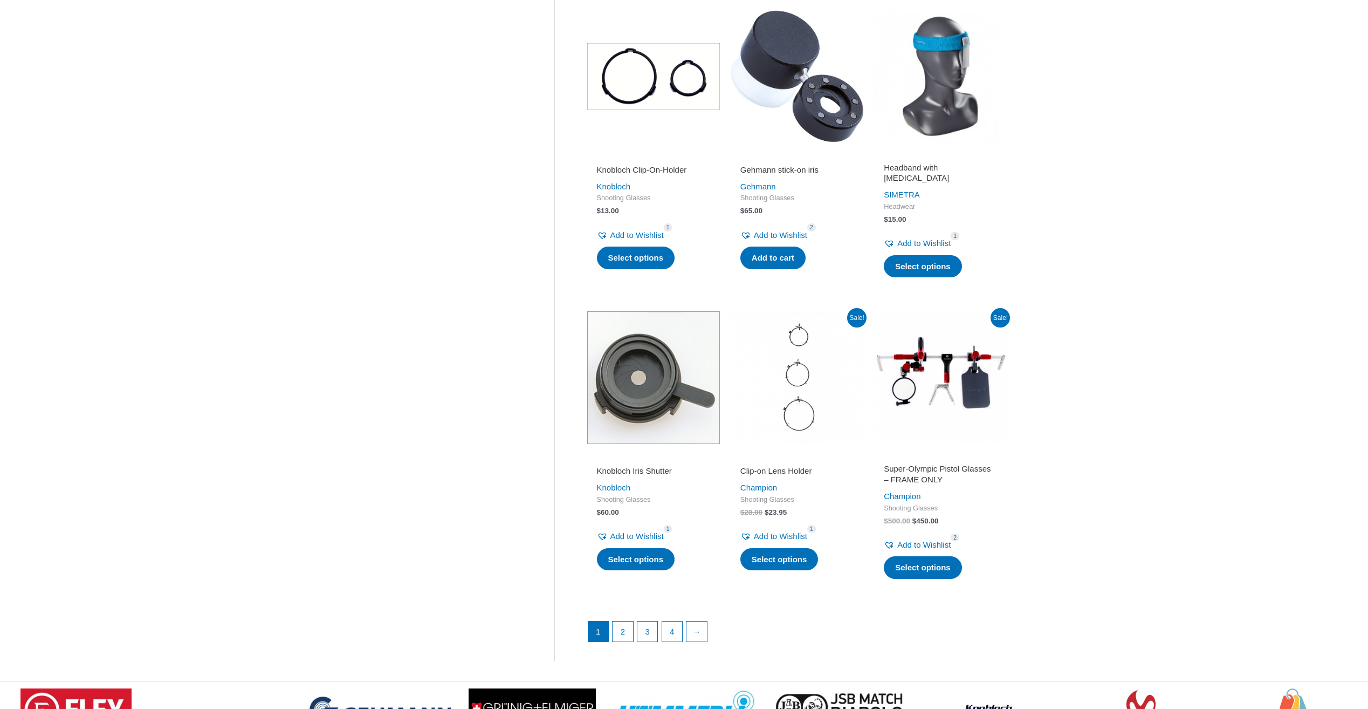
scroll to position [1121, 0]
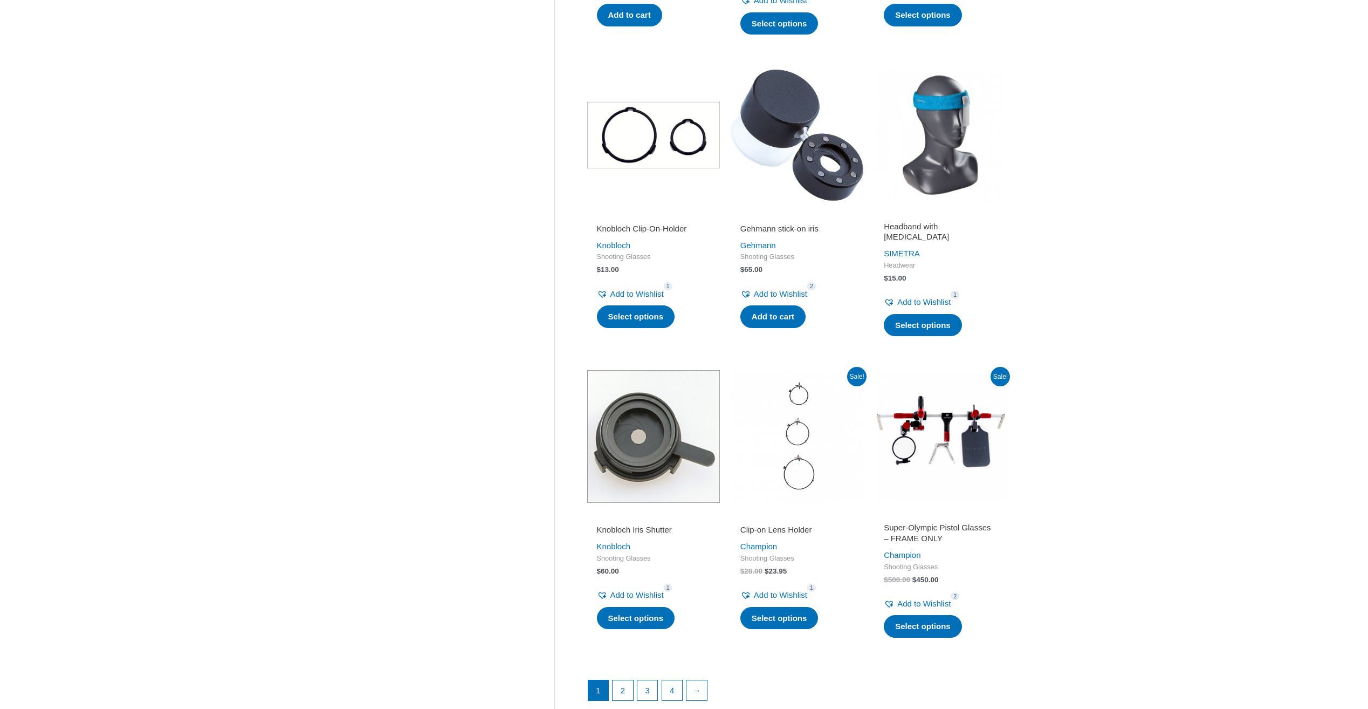
click at [946, 175] on img at bounding box center [940, 134] width 133 height 133
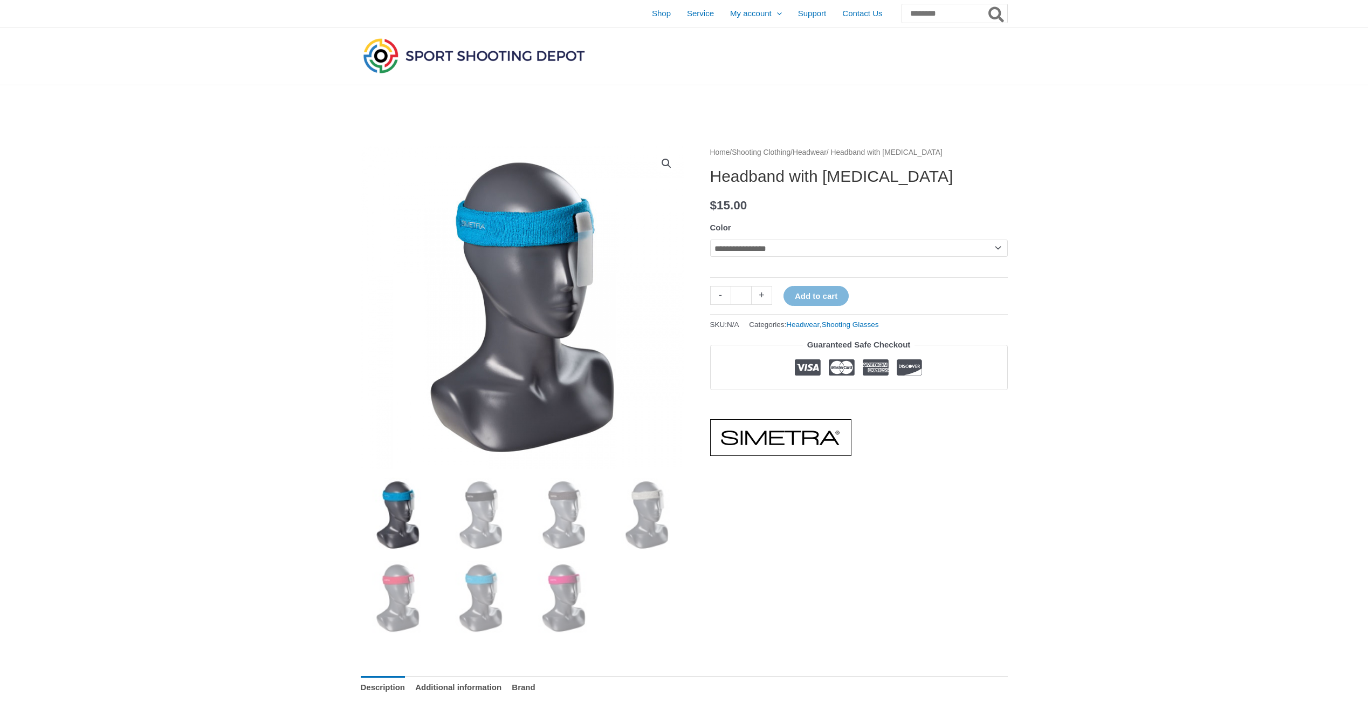
click at [809, 253] on select "**********" at bounding box center [859, 247] width 298 height 17
select select "*****"
click at [710, 239] on select "**********" at bounding box center [859, 247] width 298 height 17
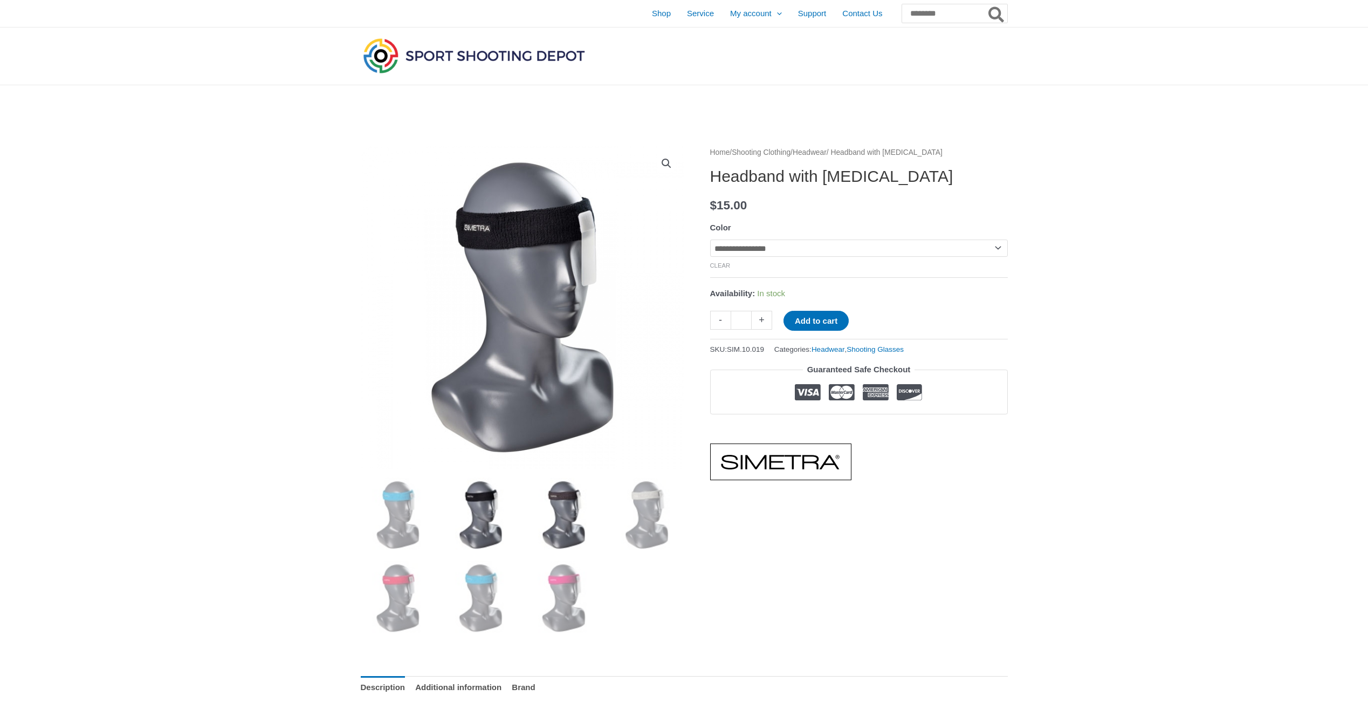
click at [579, 506] on img at bounding box center [563, 514] width 75 height 75
click at [609, 510] on img at bounding box center [646, 514] width 75 height 75
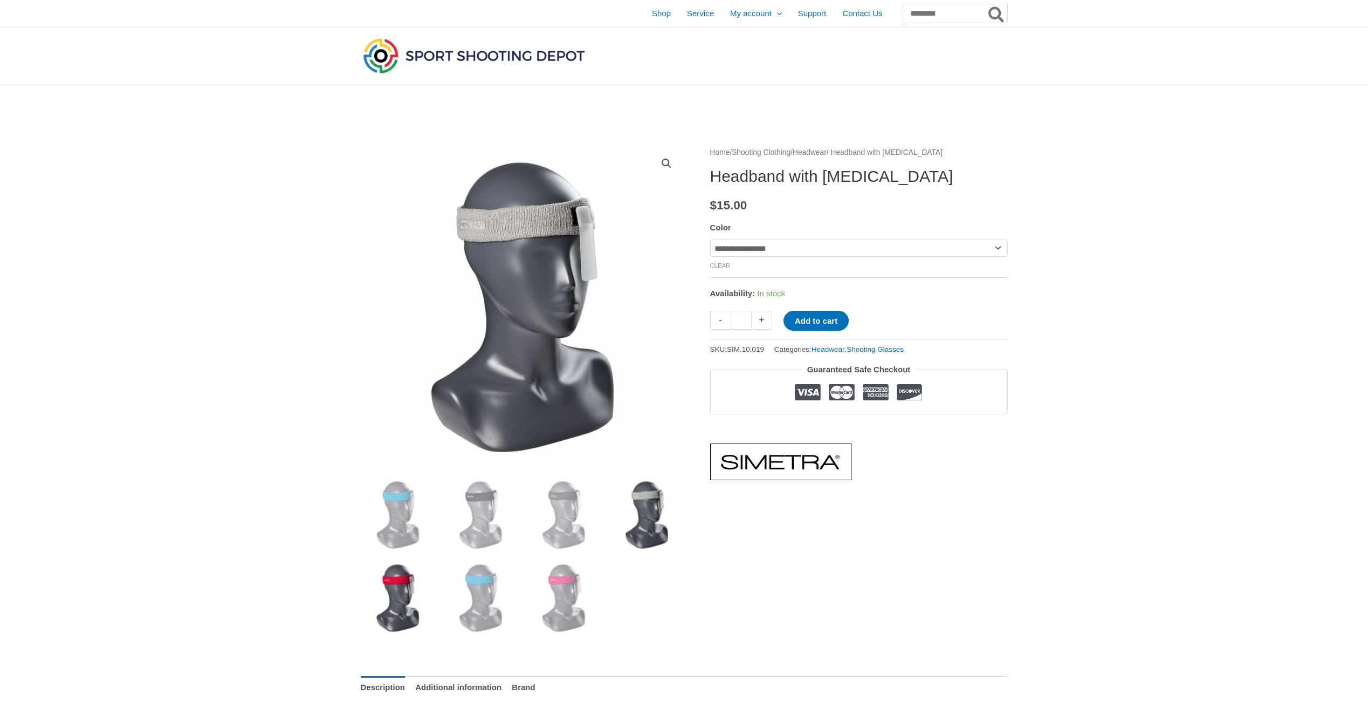
click at [401, 595] on img at bounding box center [398, 597] width 75 height 75
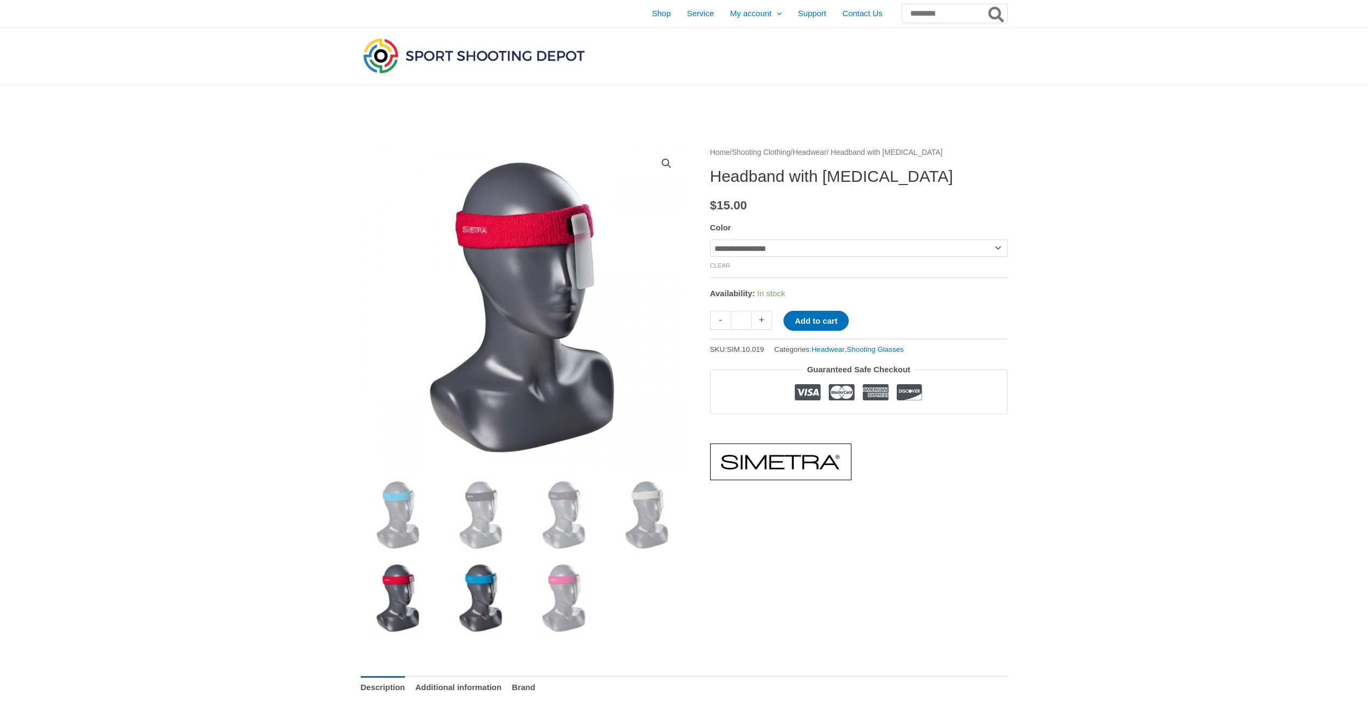
click at [482, 596] on img at bounding box center [480, 597] width 75 height 75
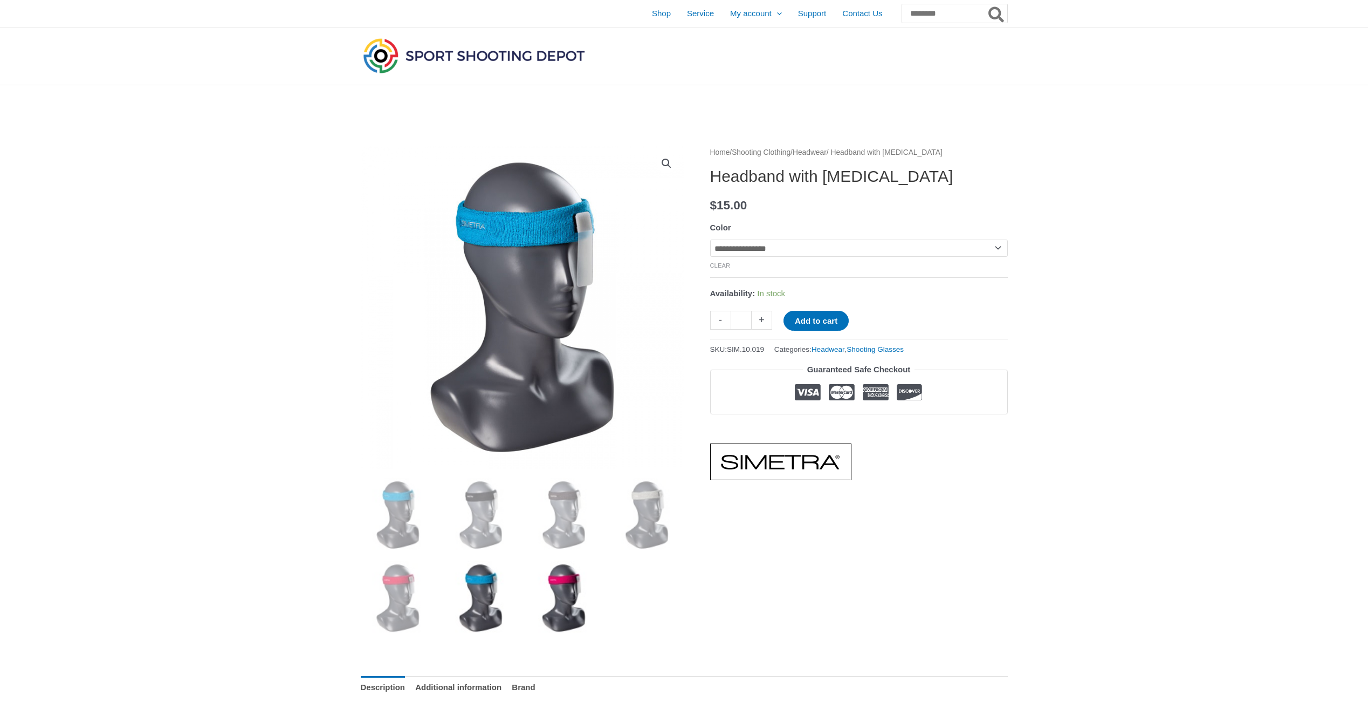
click at [556, 594] on img at bounding box center [563, 597] width 75 height 75
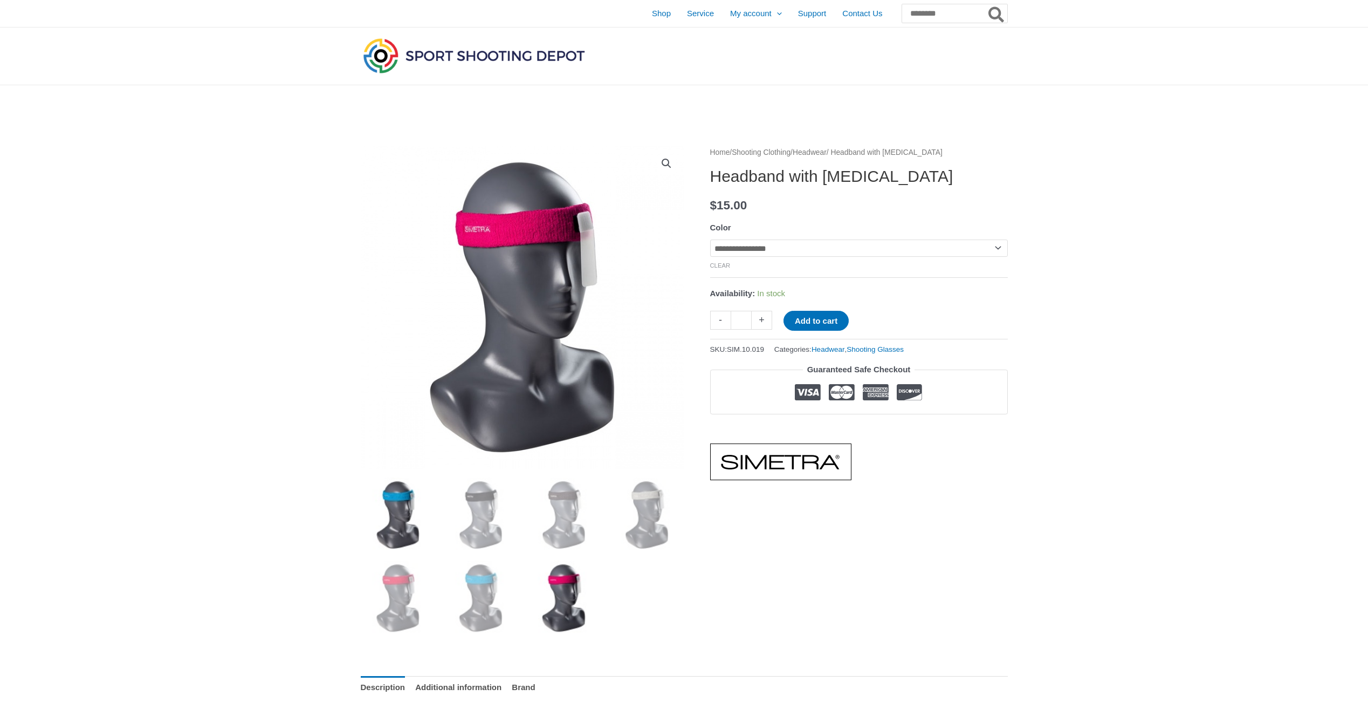
click at [399, 513] on img at bounding box center [398, 514] width 75 height 75
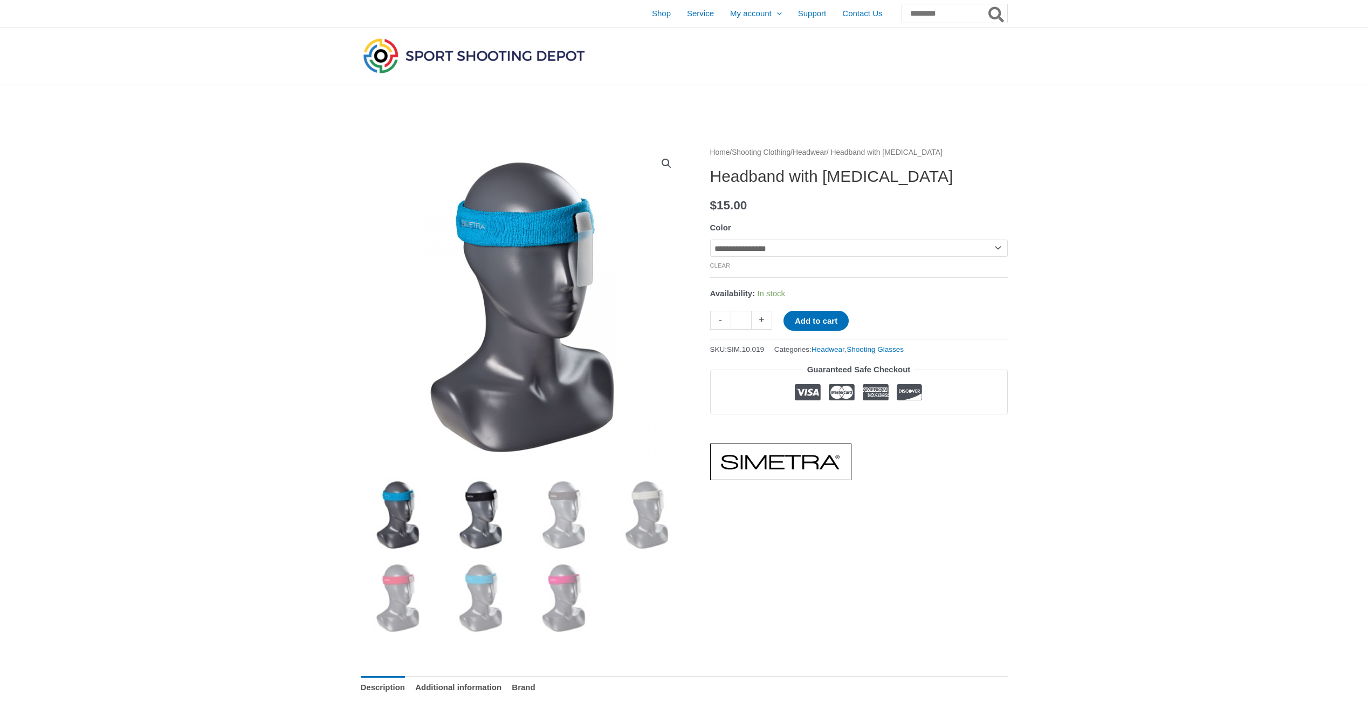
click at [469, 535] on img at bounding box center [480, 514] width 75 height 75
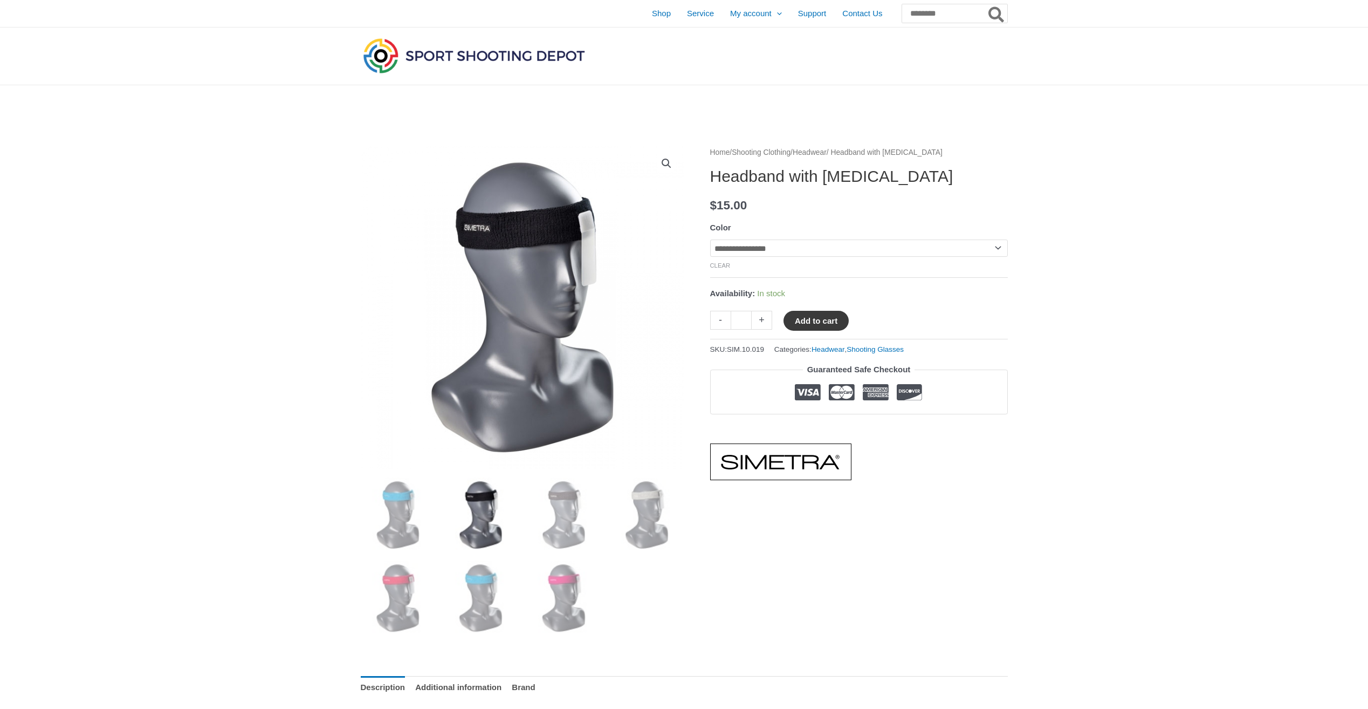
click at [797, 324] on button "Add to cart" at bounding box center [816, 321] width 65 height 20
click at [897, 322] on link "View cart" at bounding box center [880, 320] width 39 height 18
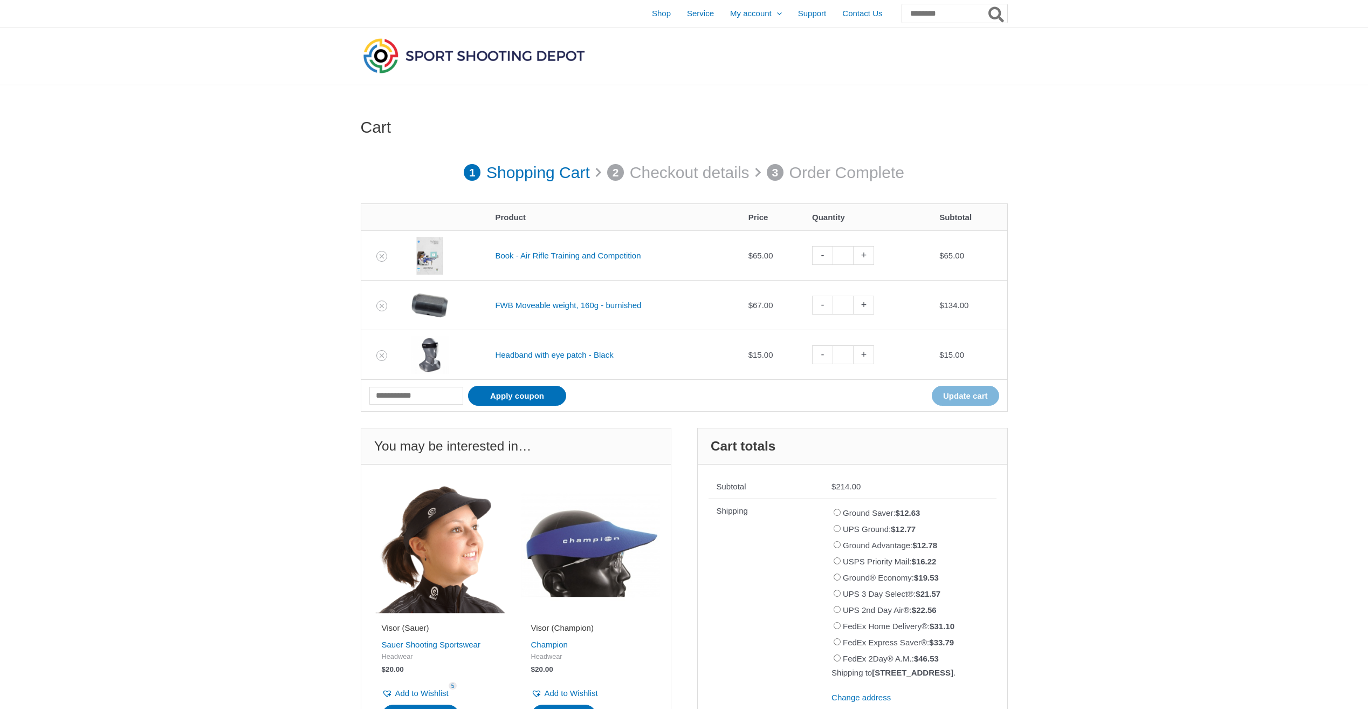
click at [823, 310] on link "-" at bounding box center [822, 305] width 20 height 19
type input "*"
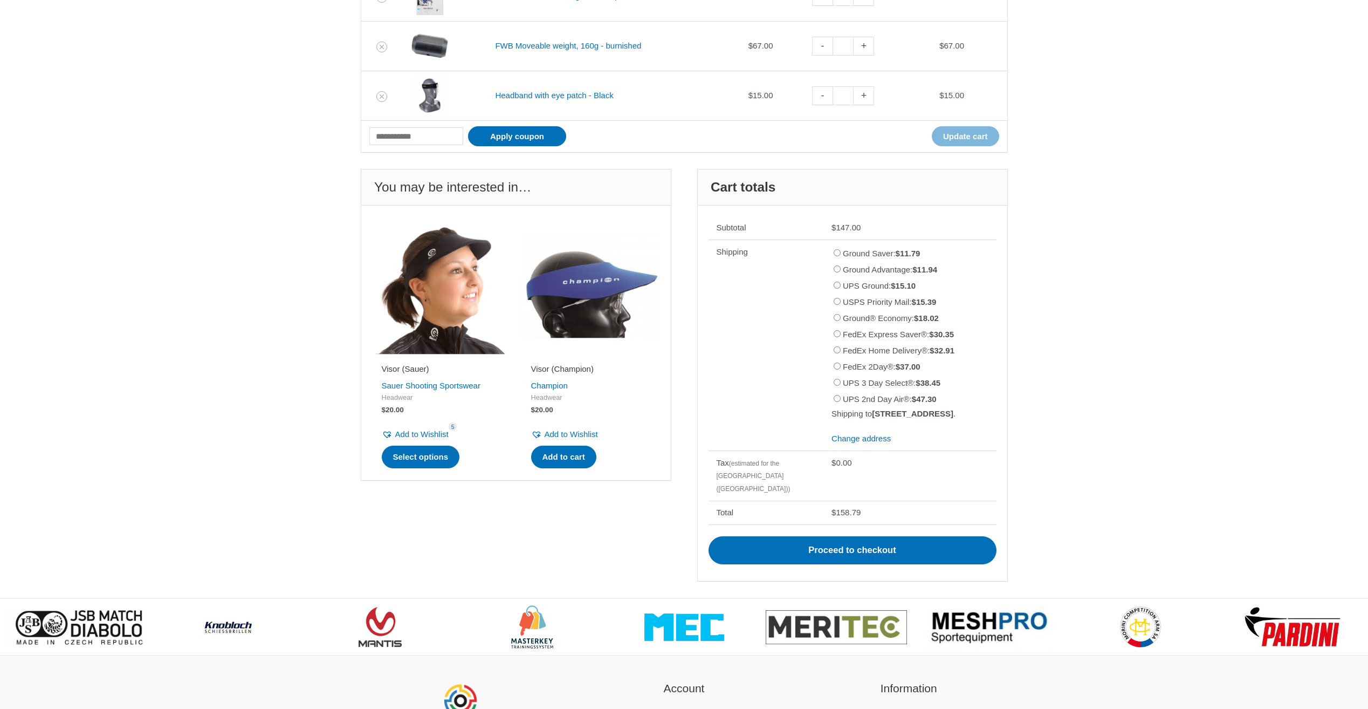
scroll to position [311, 0]
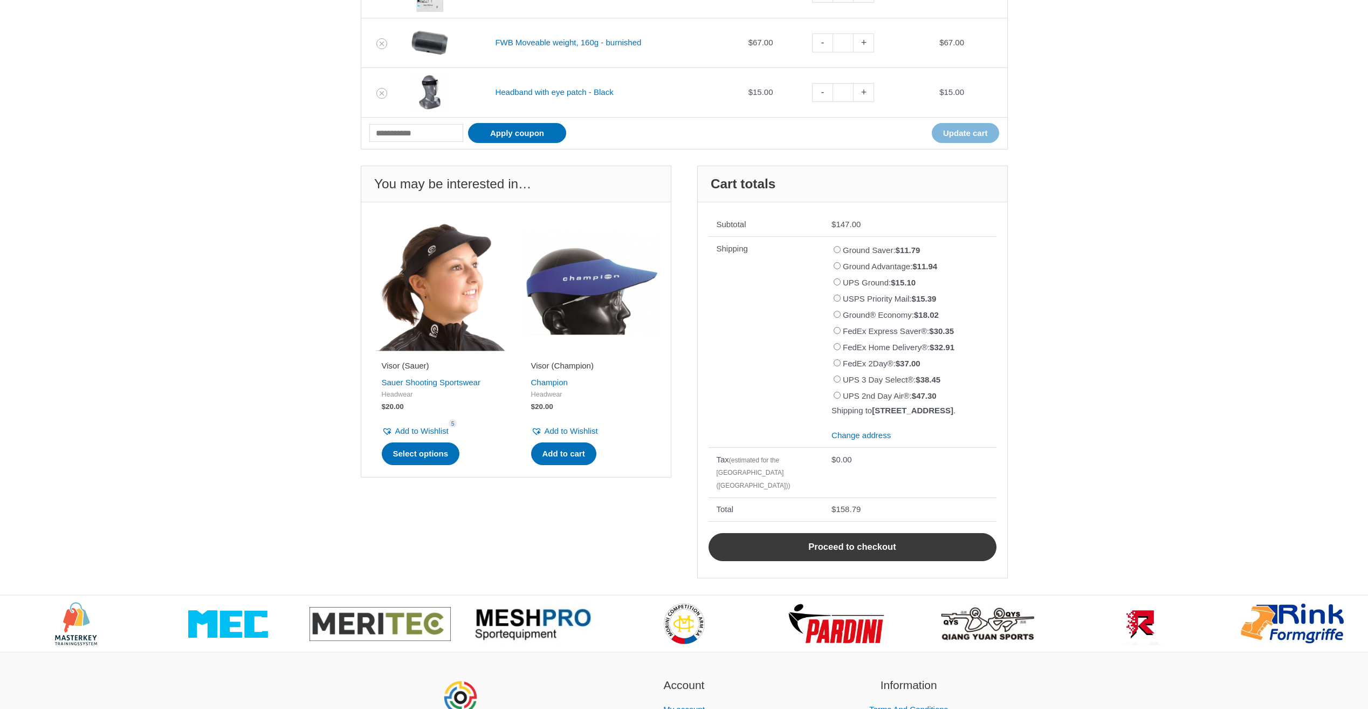
click at [852, 547] on link "Proceed to checkout" at bounding box center [853, 547] width 288 height 28
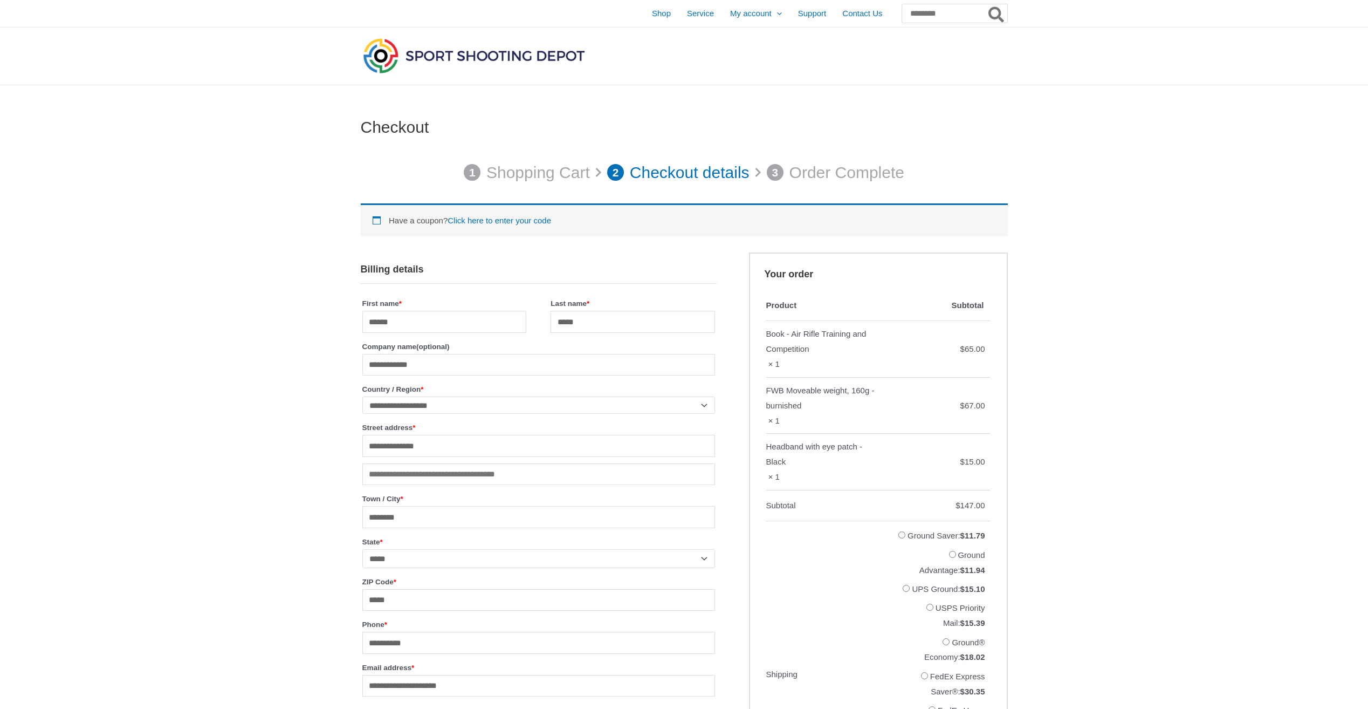
select select "**"
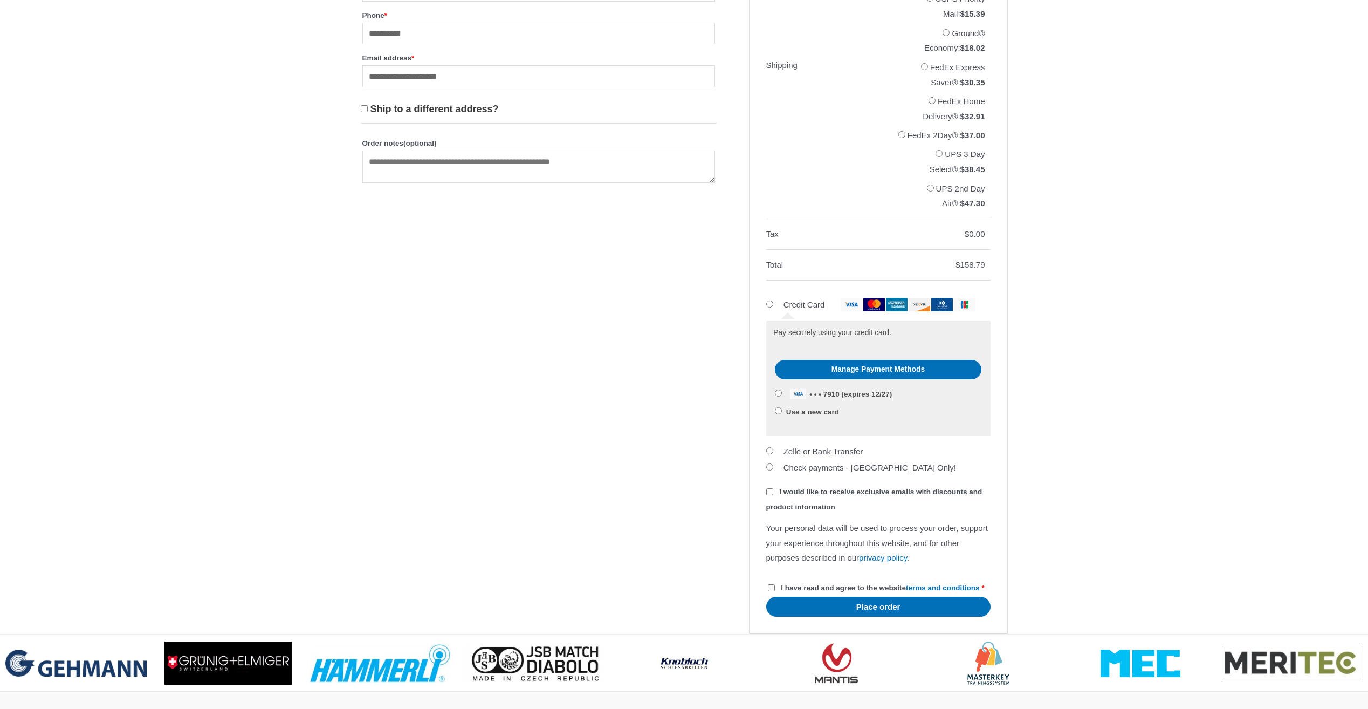
scroll to position [647, 0]
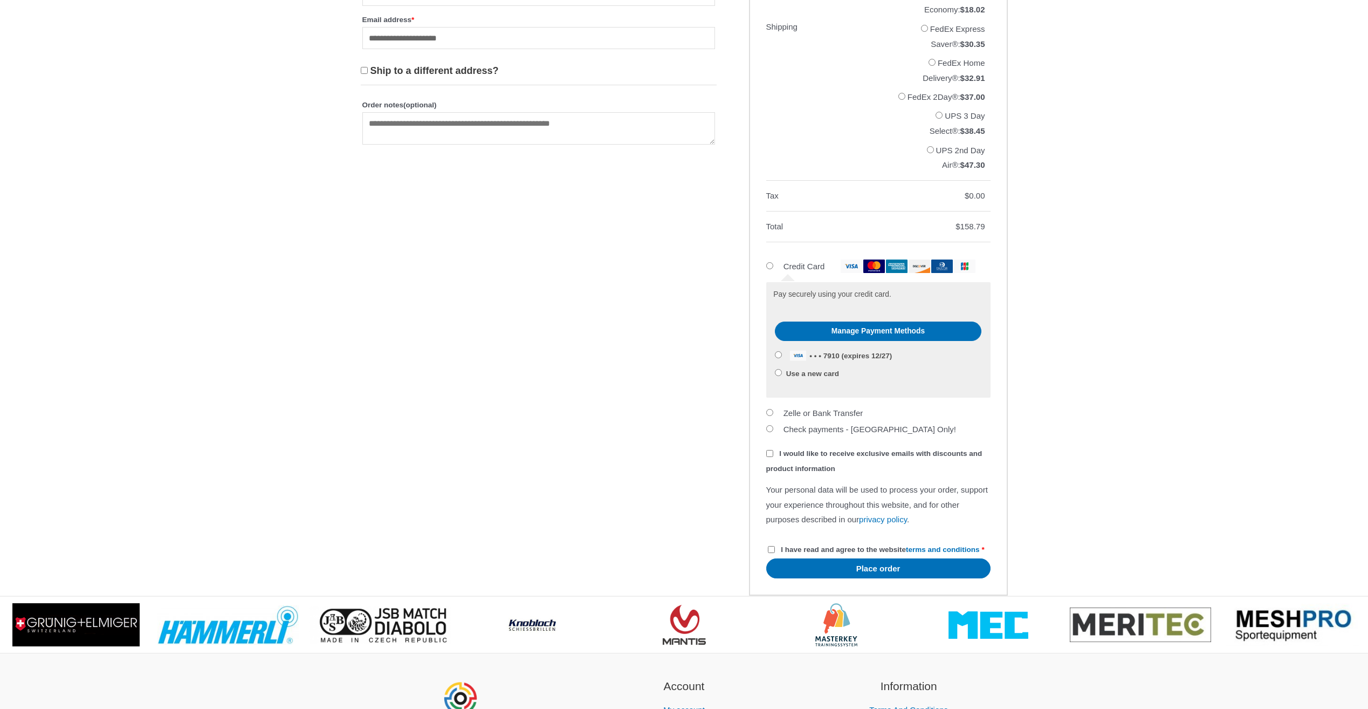
click at [775, 553] on label "I have read and agree to the website terms and conditions *" at bounding box center [876, 549] width 217 height 8
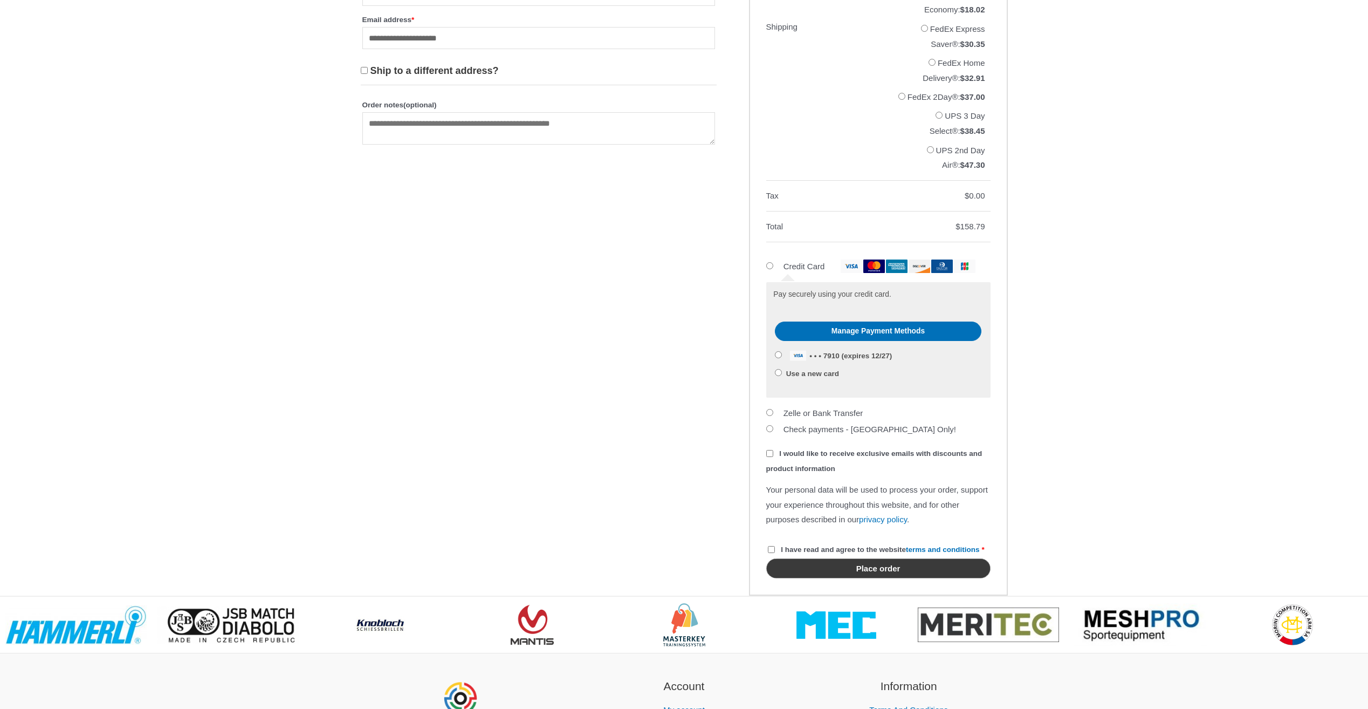
click at [874, 578] on button "Place order" at bounding box center [878, 568] width 224 height 20
